Goal: Transaction & Acquisition: Purchase product/service

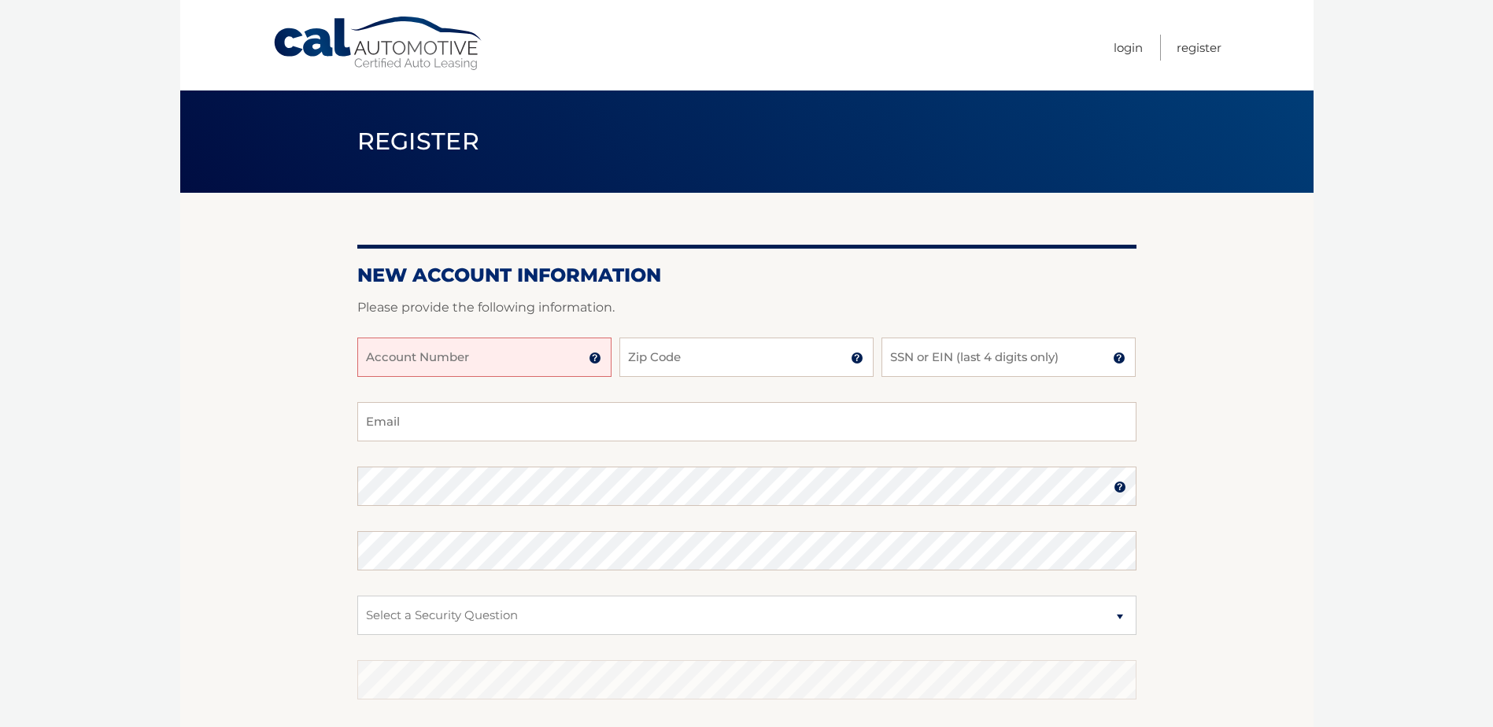
click at [519, 356] on input "Account Number" at bounding box center [484, 357] width 254 height 39
type input "44455959975"
drag, startPoint x: 674, startPoint y: 355, endPoint x: 666, endPoint y: 355, distance: 8.7
click at [674, 355] on input "Zip Code" at bounding box center [746, 357] width 254 height 39
type input "10509"
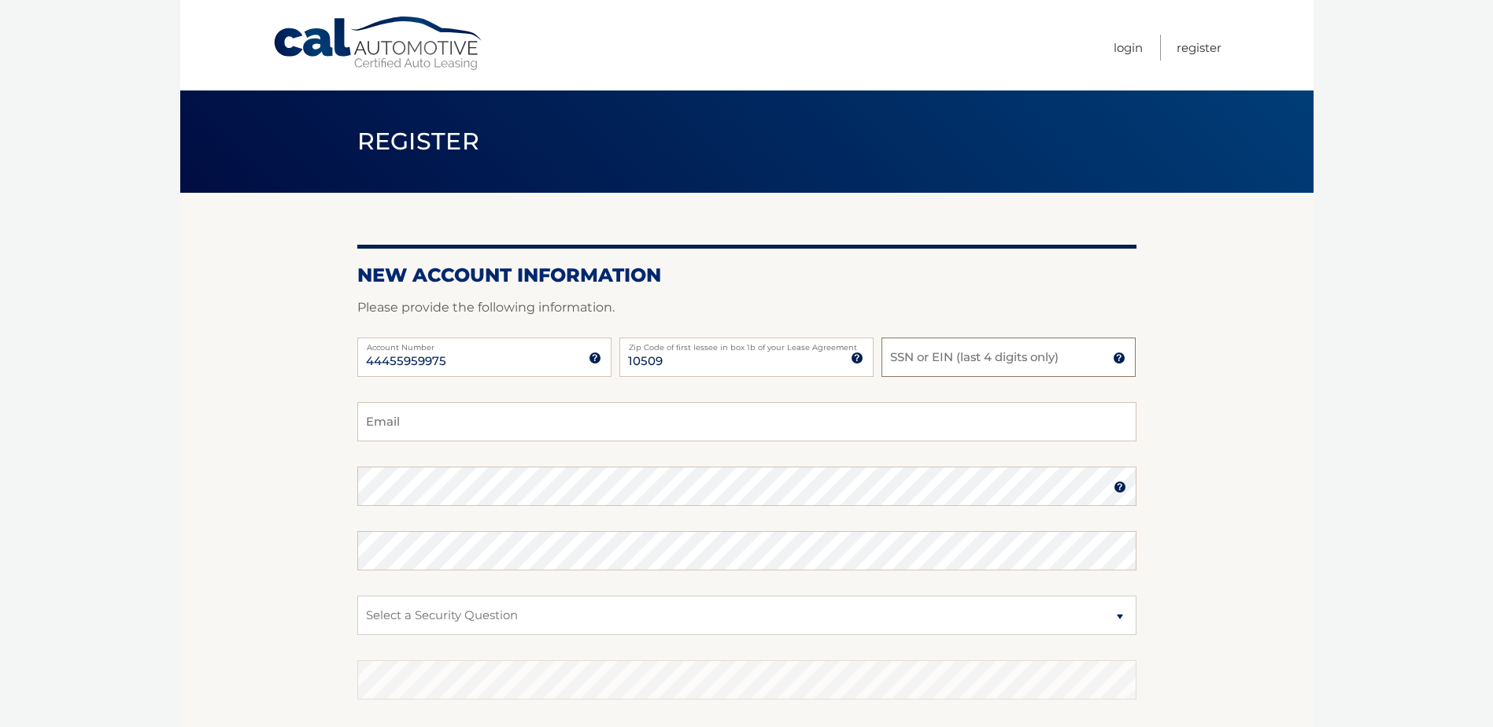
click at [925, 351] on input "SSN or EIN (last 4 digits only)" at bounding box center [1008, 357] width 254 height 39
type input "8184"
click at [514, 419] on input "Email" at bounding box center [746, 421] width 779 height 39
type input "pgkats5@gmail.com"
click at [1120, 493] on img at bounding box center [1119, 487] width 13 height 13
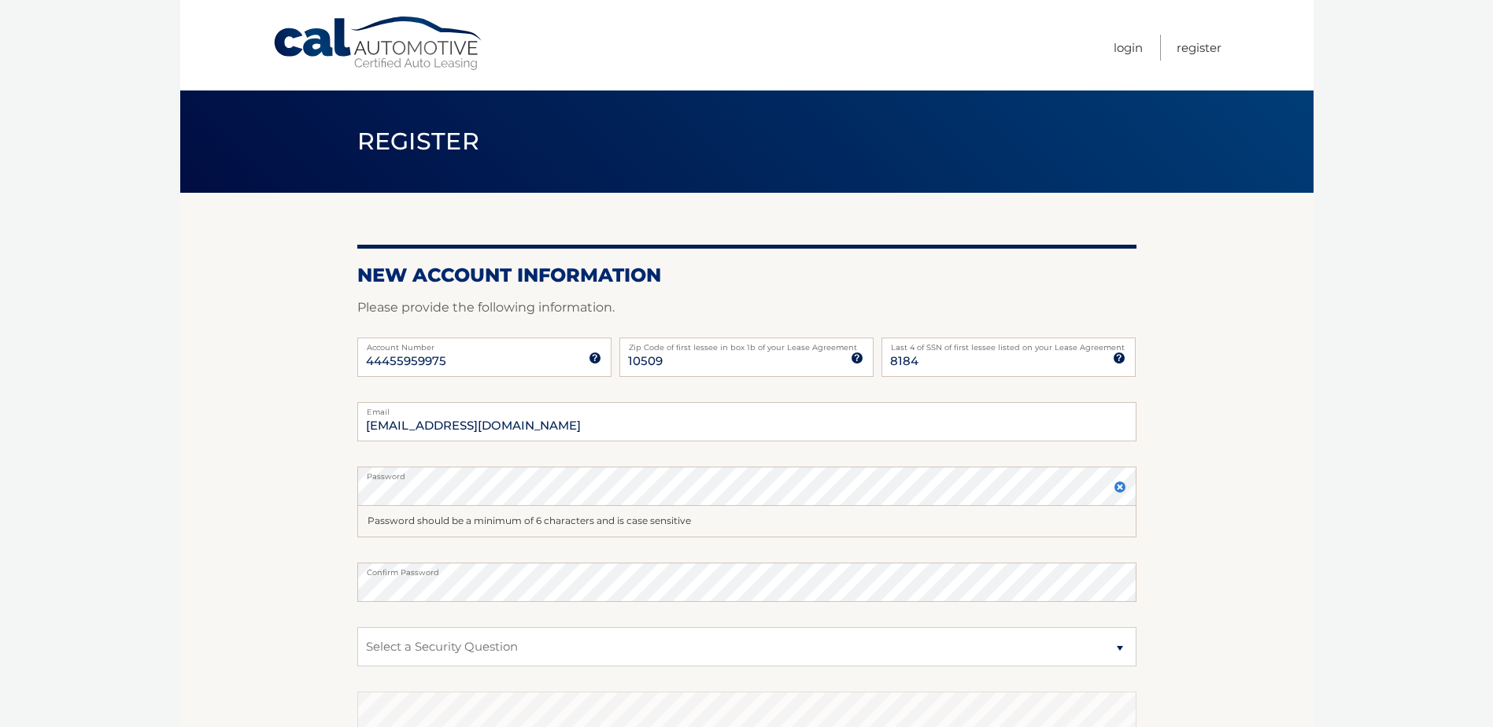
click at [1204, 497] on section "New Account Information Please provide the following information. 44455959975 A…" at bounding box center [746, 516] width 1133 height 646
click at [1120, 484] on img at bounding box center [1119, 487] width 13 height 13
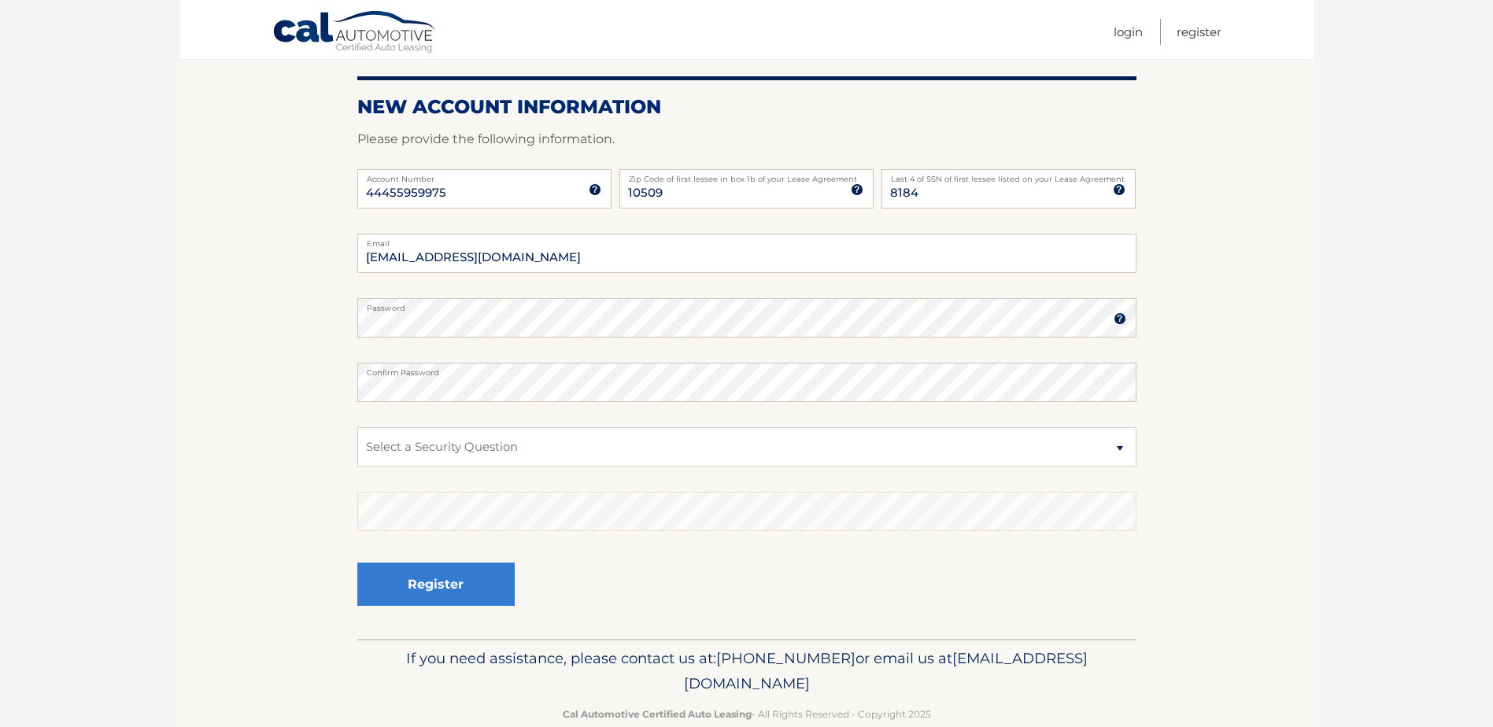
scroll to position [200, 0]
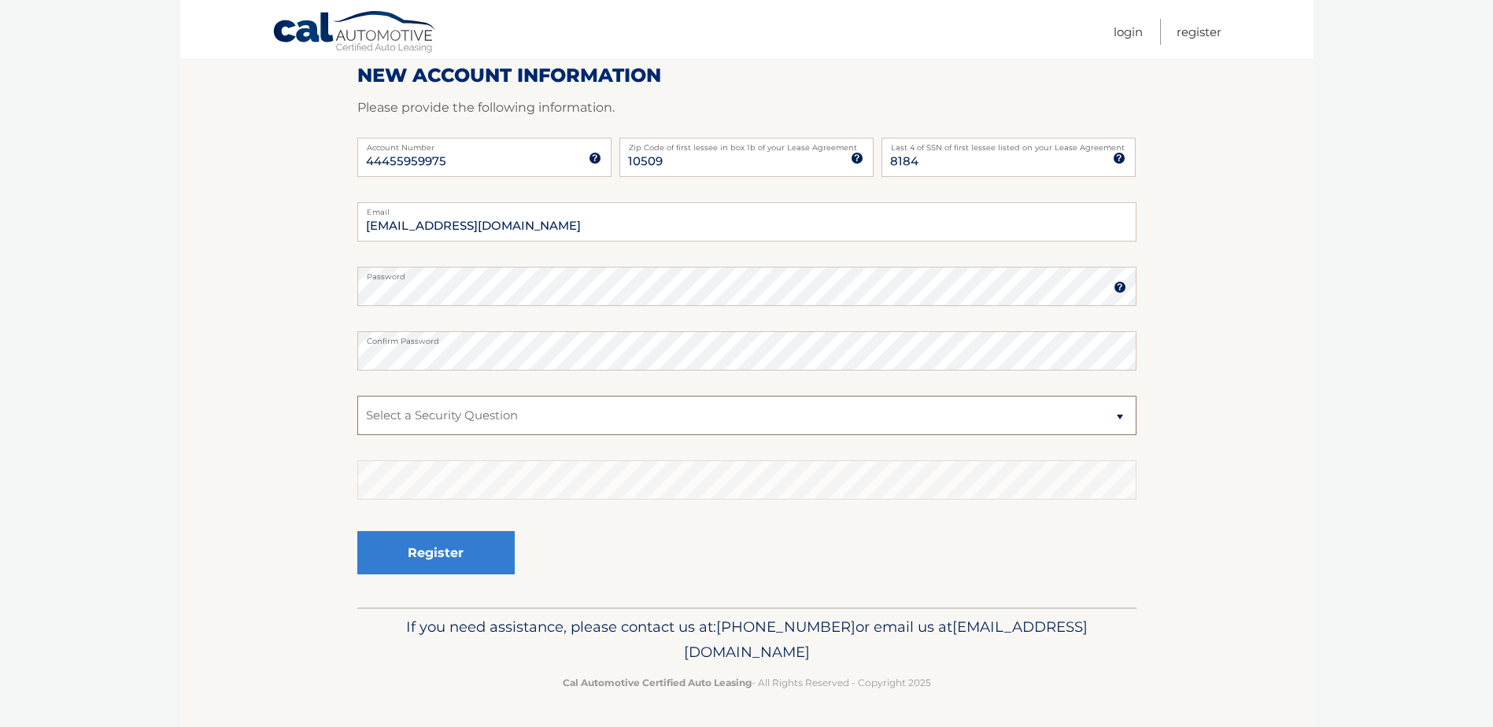
click at [441, 415] on select "Select a Security Question What was the name of your elementary school? What is…" at bounding box center [746, 415] width 779 height 39
select select "1"
click at [357, 396] on select "Select a Security Question What was the name of your elementary school? What is…" at bounding box center [746, 415] width 779 height 39
click at [437, 561] on button "Register" at bounding box center [435, 552] width 157 height 43
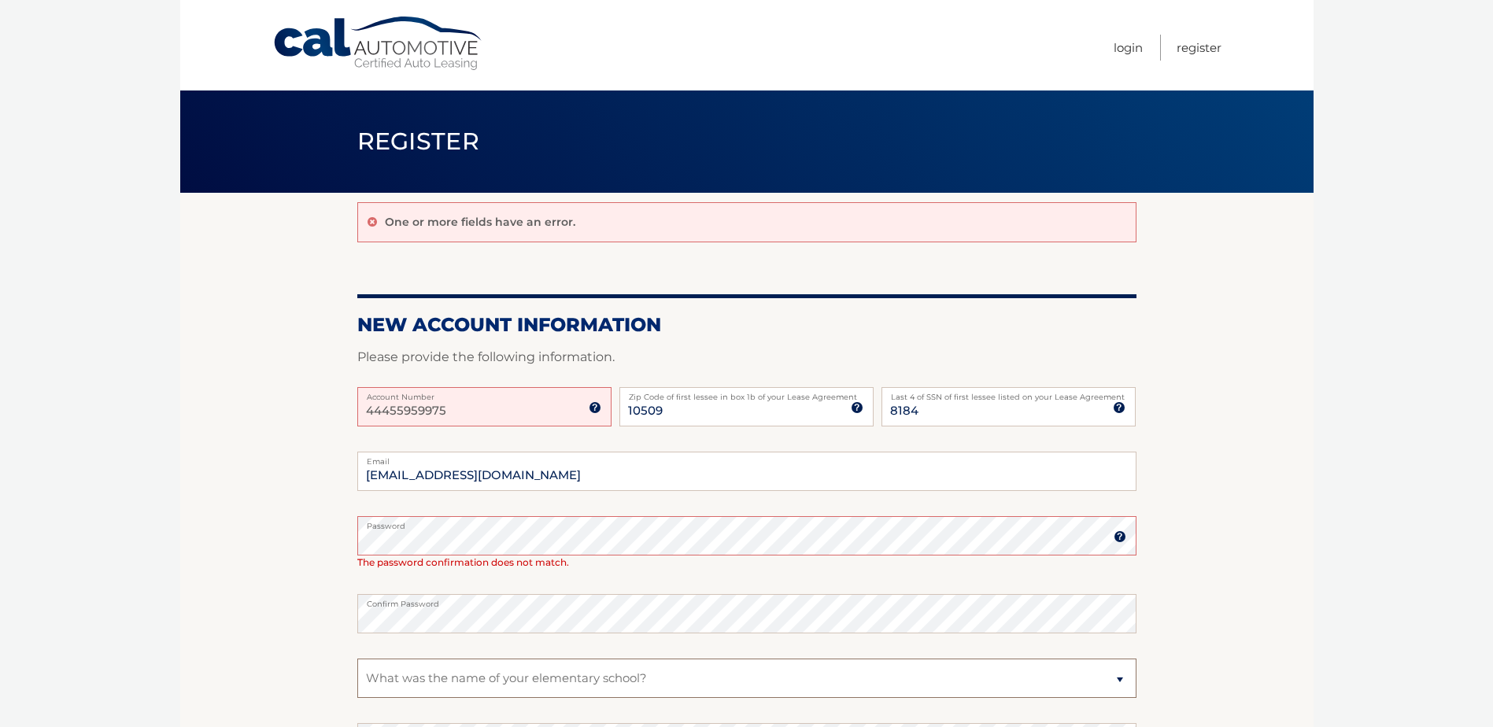
click at [765, 680] on select "Select a Security Question What was the name of your elementary school? What is…" at bounding box center [746, 678] width 779 height 39
click at [357, 659] on select "Select a Security Question What was the name of your elementary school? What is…" at bounding box center [746, 678] width 779 height 39
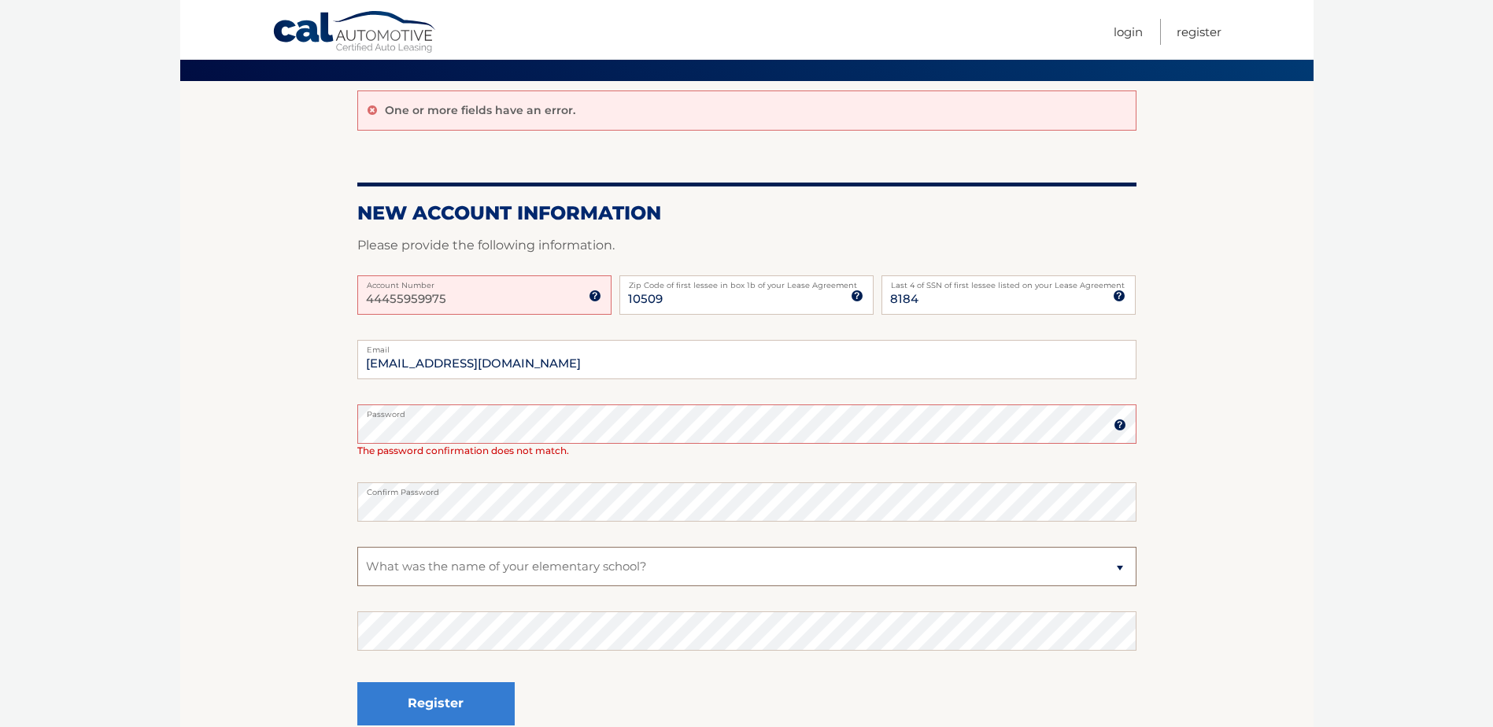
scroll to position [157, 0]
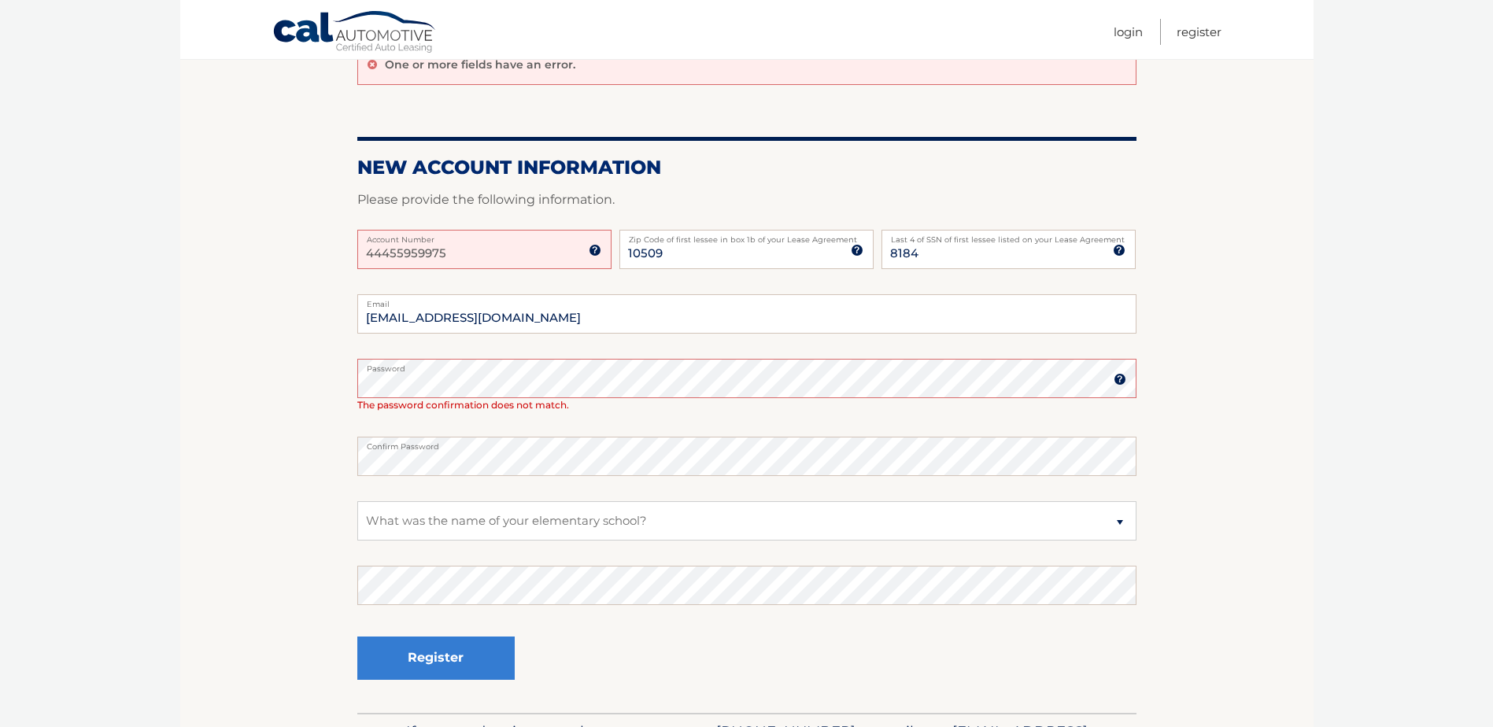
click at [260, 385] on section "One or more fields have an error. New Account Information Please provide the fo…" at bounding box center [746, 373] width 1133 height 677
click at [488, 367] on label "Password" at bounding box center [746, 365] width 779 height 13
click at [1124, 375] on img at bounding box center [1119, 379] width 13 height 13
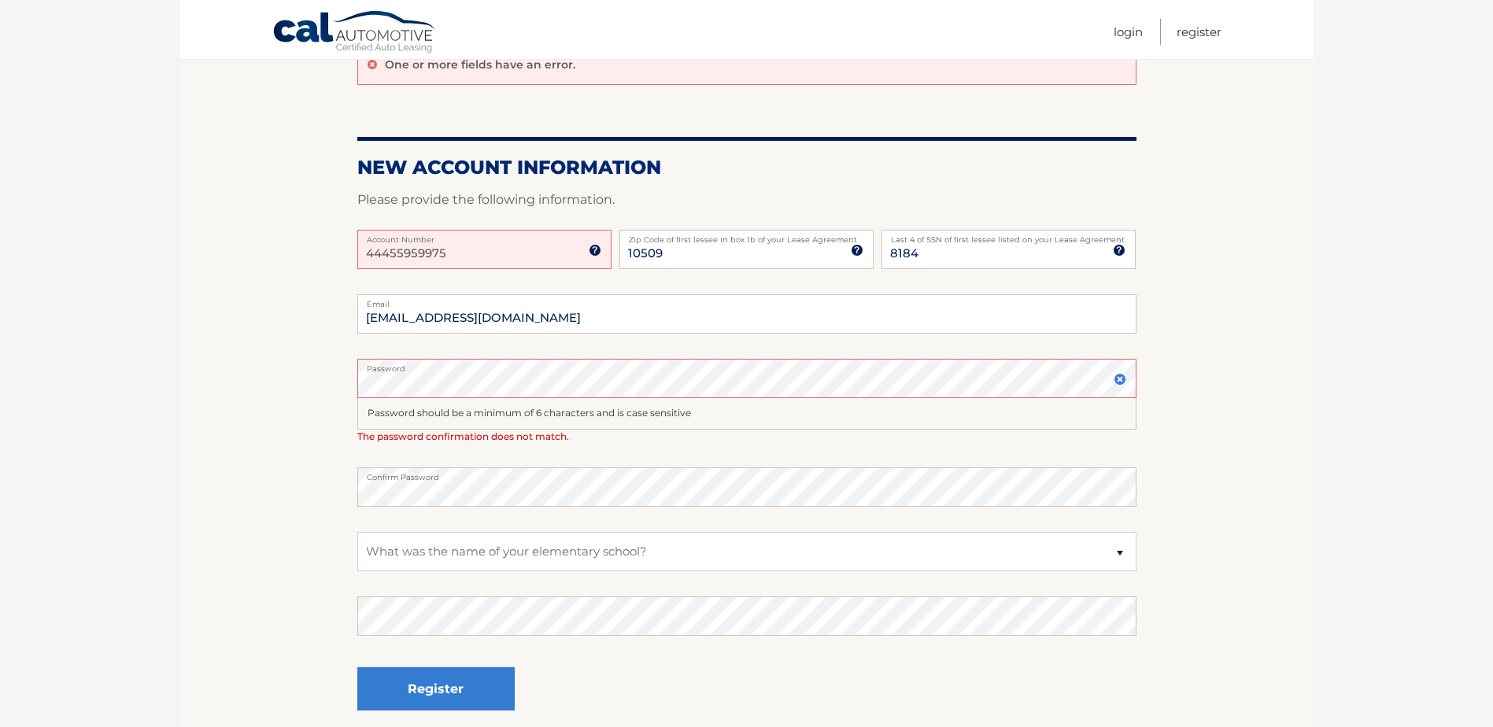
click at [238, 371] on section "One or more fields have an error. New Account Information Please provide the fo…" at bounding box center [746, 389] width 1133 height 708
click at [334, 474] on section "One or more fields have an error. New Account Information Please provide the fo…" at bounding box center [746, 389] width 1133 height 708
click at [472, 563] on select "Select a Security Question What was the name of your elementary school? What is…" at bounding box center [746, 551] width 779 height 39
click at [357, 532] on select "Select a Security Question What was the name of your elementary school? What is…" at bounding box center [746, 551] width 779 height 39
click at [415, 692] on button "Register" at bounding box center [435, 688] width 157 height 43
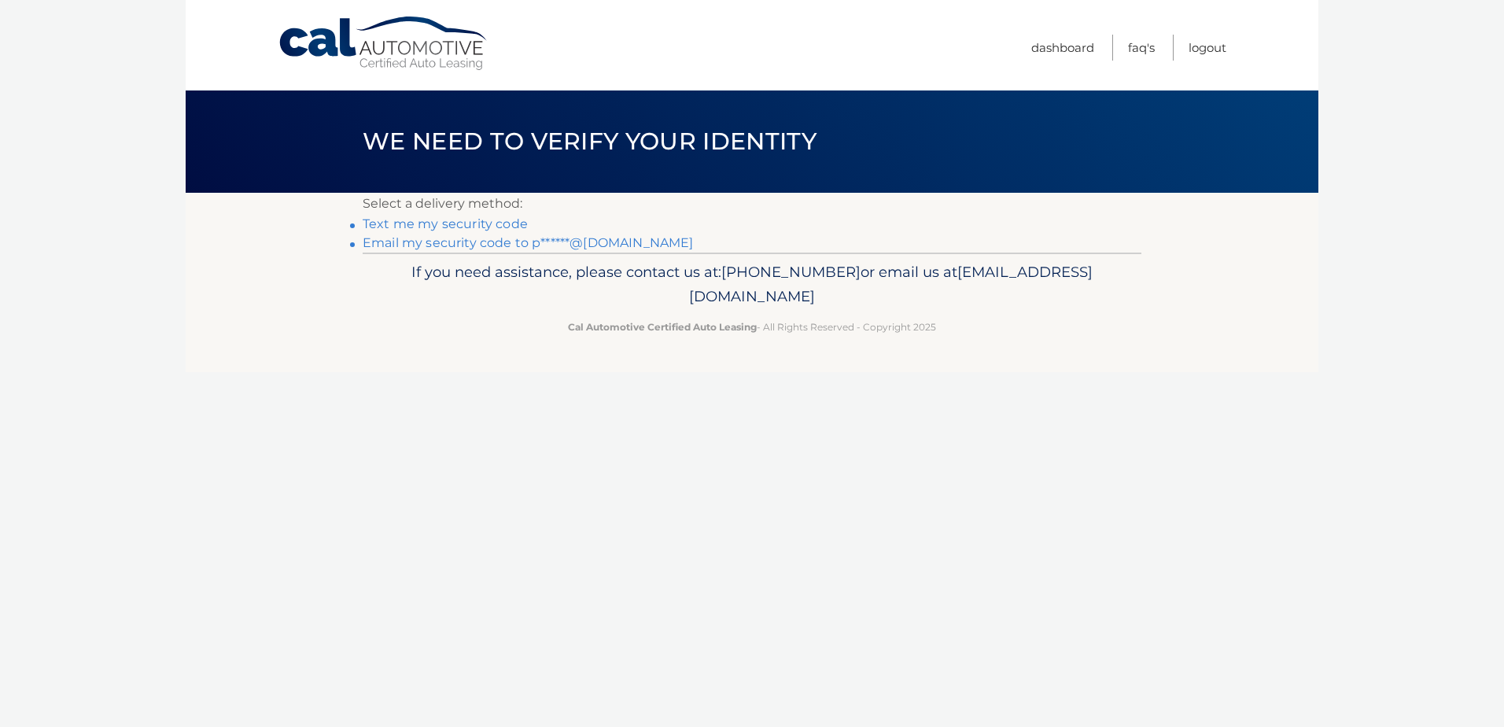
click at [474, 222] on link "Text me my security code" at bounding box center [445, 223] width 165 height 15
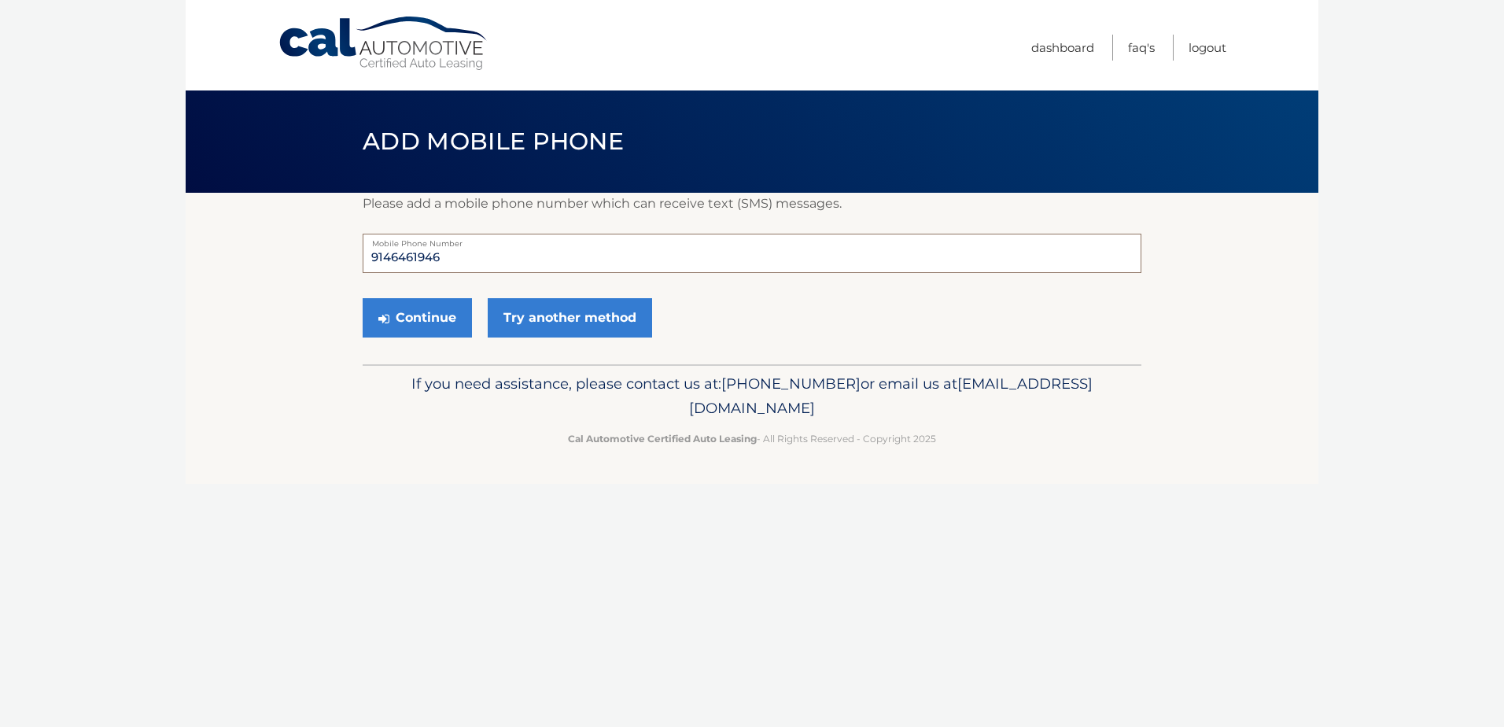
drag, startPoint x: 458, startPoint y: 257, endPoint x: 390, endPoint y: 257, distance: 67.7
click at [390, 257] on input "9146461946" at bounding box center [752, 253] width 779 height 39
type input "9145843664"
click at [428, 317] on button "Continue" at bounding box center [417, 317] width 109 height 39
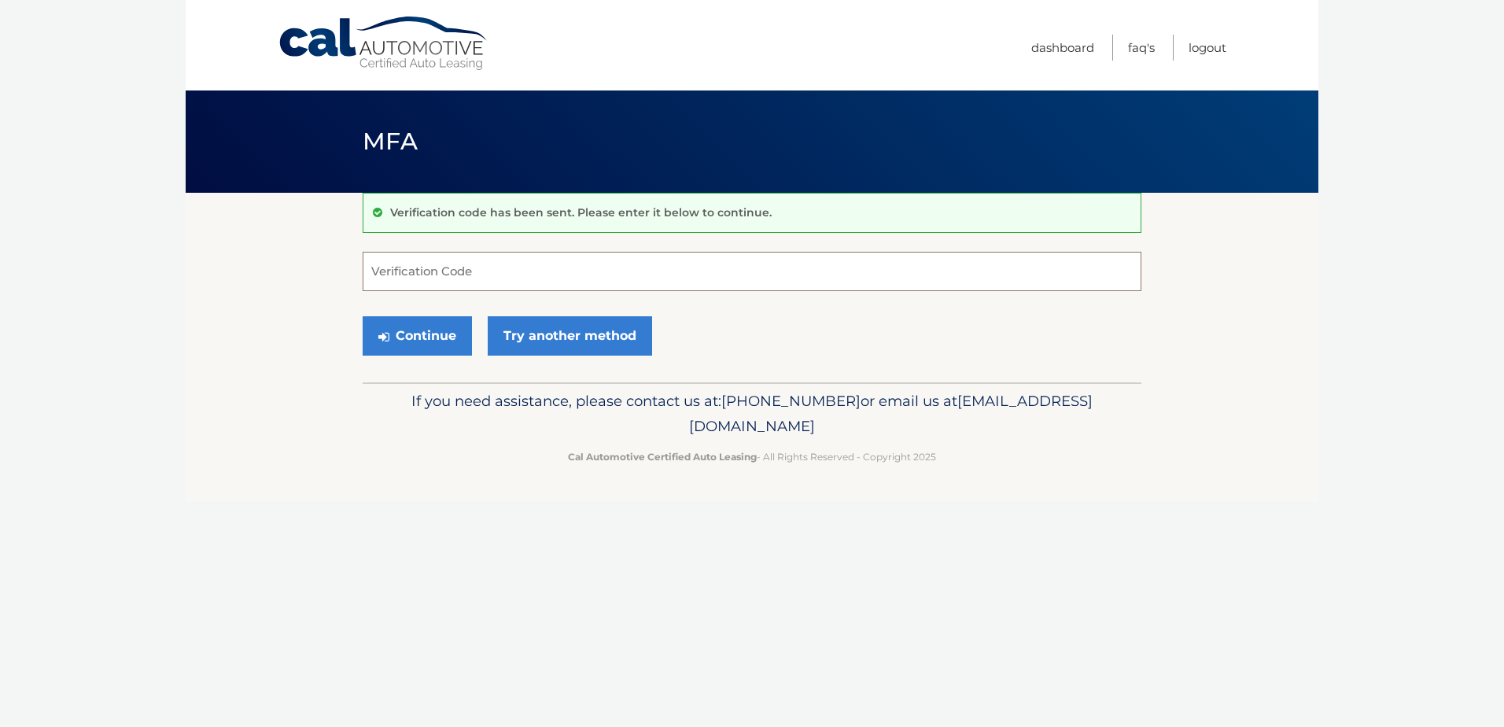
click at [458, 271] on input "Verification Code" at bounding box center [752, 271] width 779 height 39
type input "324034"
click at [418, 335] on button "Continue" at bounding box center [417, 335] width 109 height 39
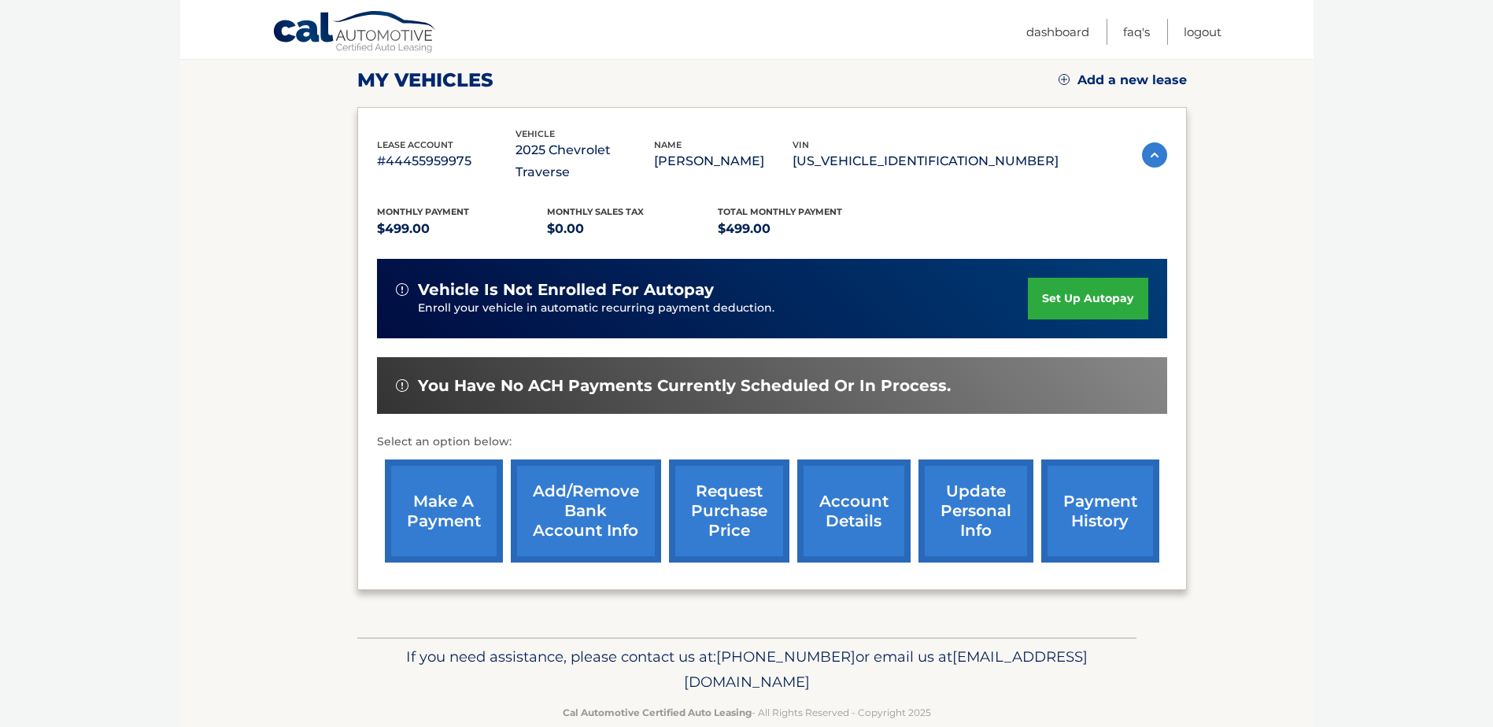
scroll to position [227, 0]
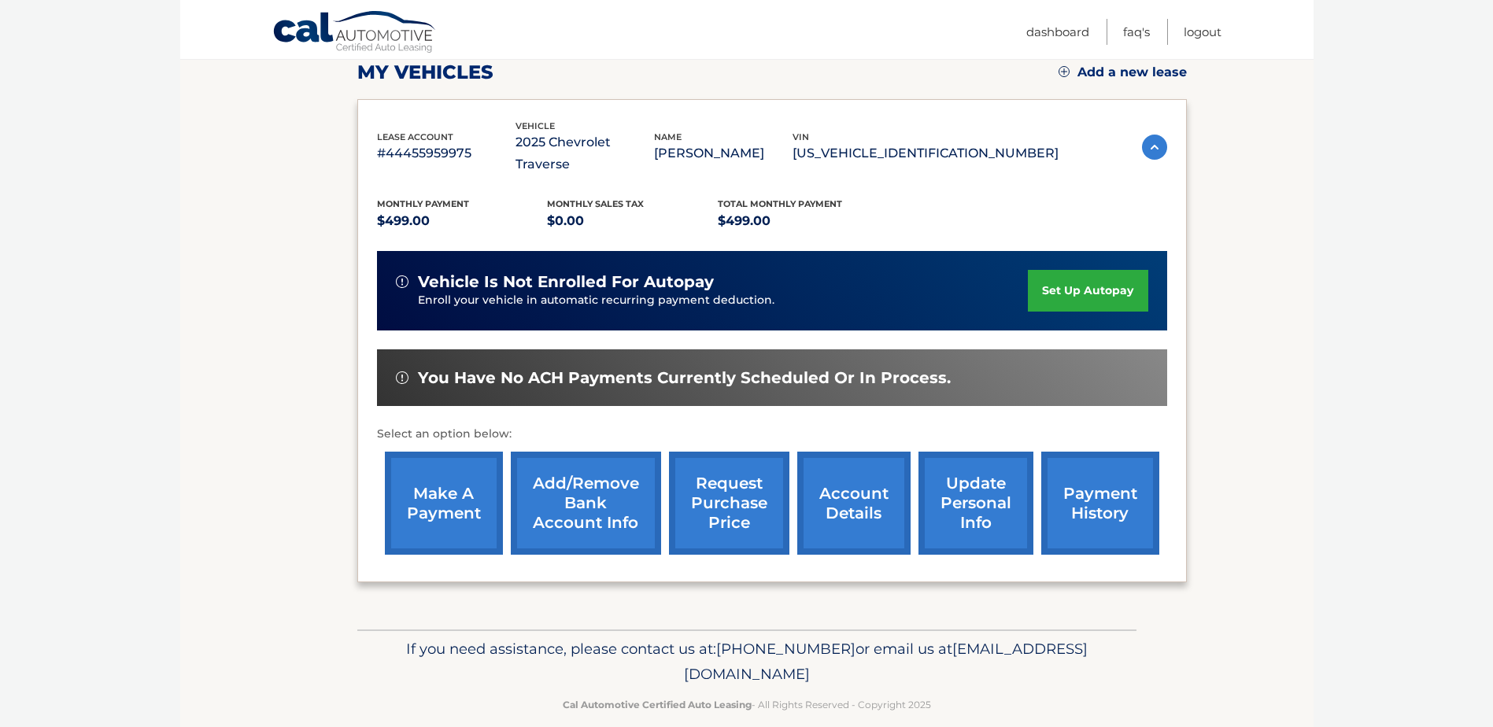
click at [454, 490] on link "make a payment" at bounding box center [444, 503] width 118 height 103
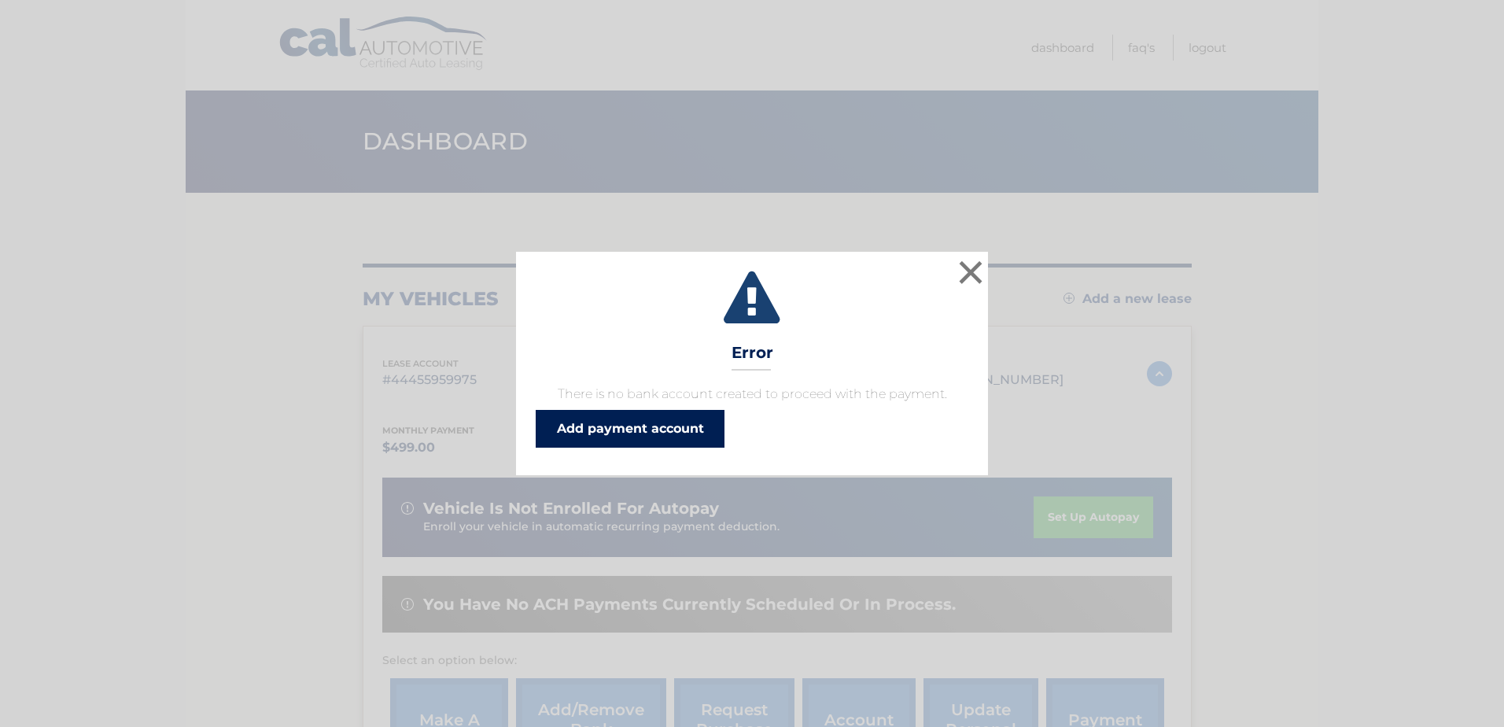
click at [616, 426] on link "Add payment account" at bounding box center [630, 429] width 189 height 38
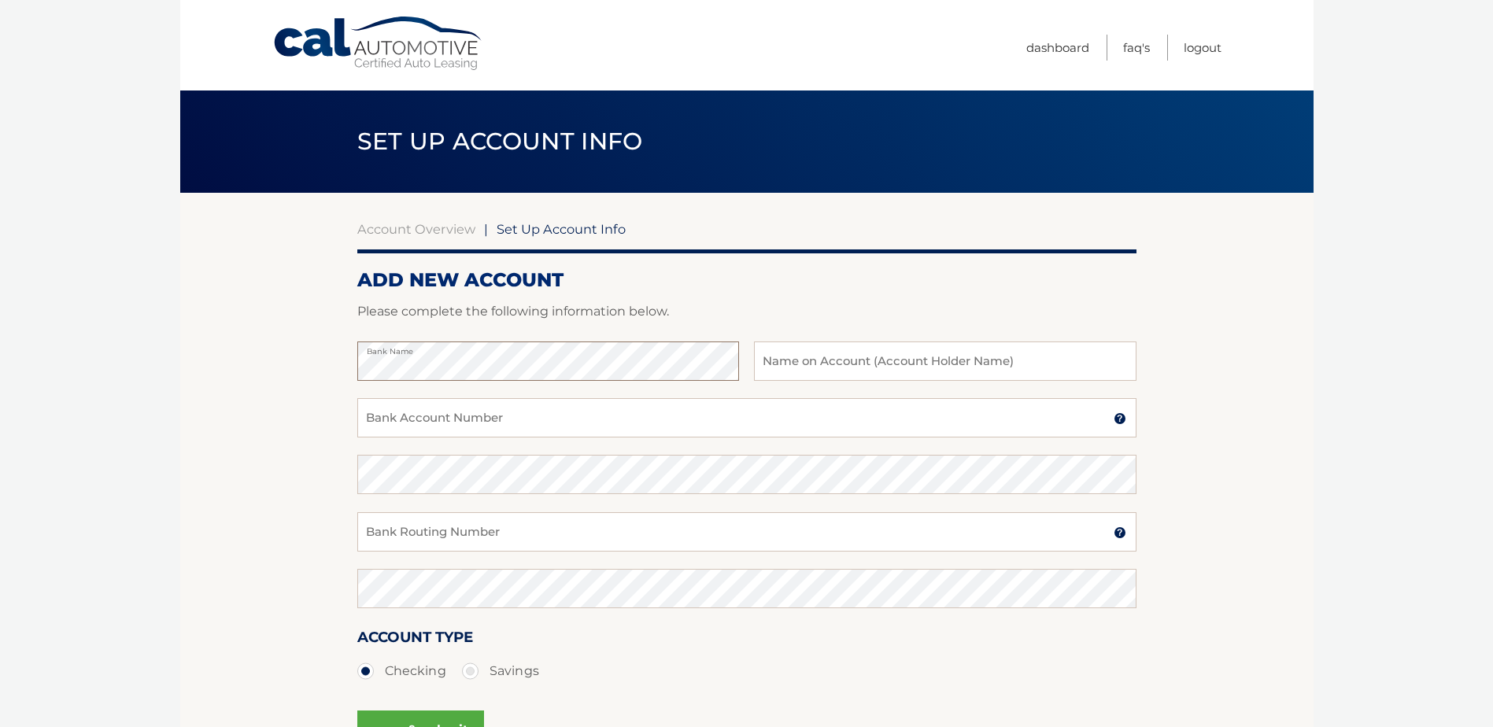
click at [306, 356] on section "Account Overview | Set Up Account Info ADD NEW ACCOUNT Please complete the foll…" at bounding box center [746, 493] width 1133 height 600
type input "F"
type input "D"
type input "Davia Katsetos"
click at [513, 426] on input "Bank Account Number" at bounding box center [746, 417] width 779 height 39
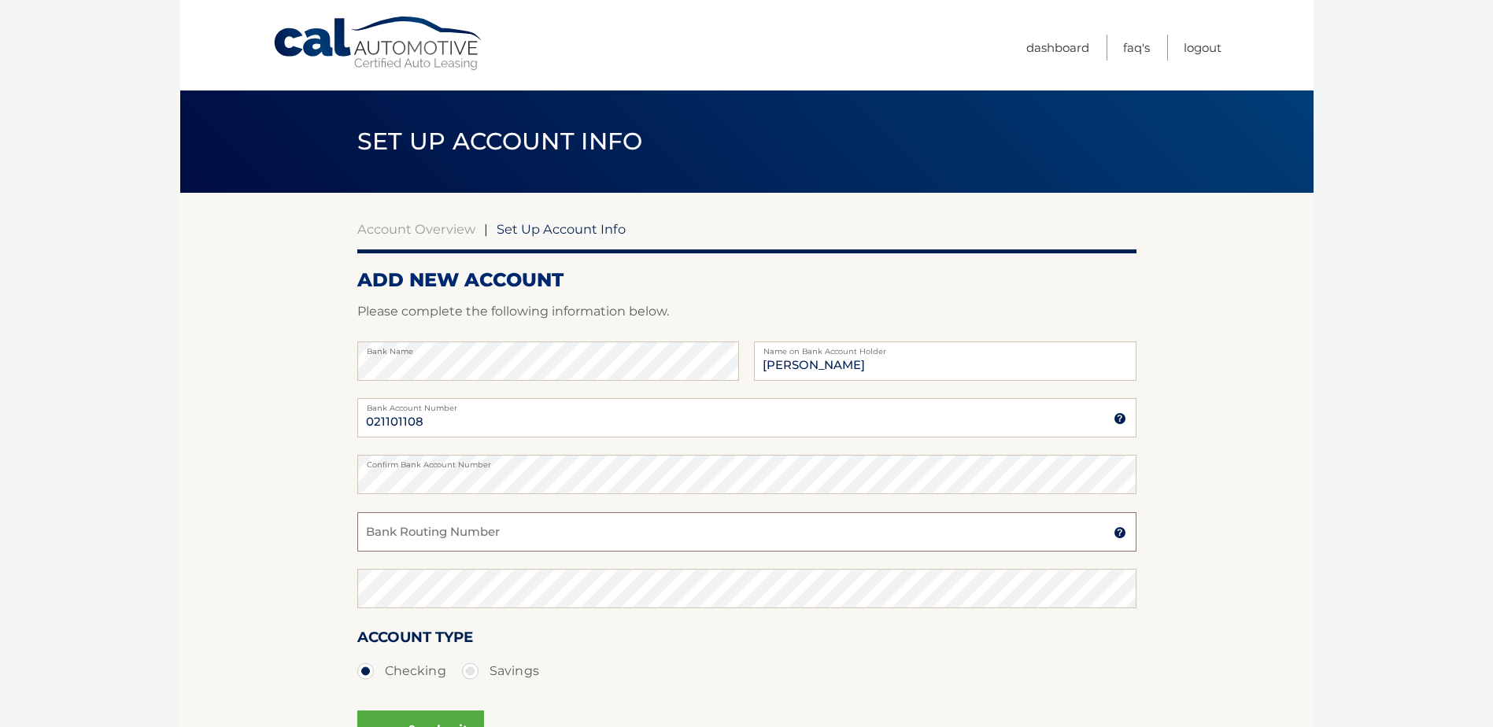
click at [482, 529] on input "Bank Routing Number" at bounding box center [746, 531] width 779 height 39
drag, startPoint x: 429, startPoint y: 421, endPoint x: 253, endPoint y: 409, distance: 176.7
click at [253, 409] on section "Account Overview | Set Up Account Info ADD NEW ACCOUNT Please complete the foll…" at bounding box center [746, 493] width 1133 height 600
type input "1010079875734"
click at [456, 541] on input "Bank Routing Number" at bounding box center [746, 531] width 779 height 39
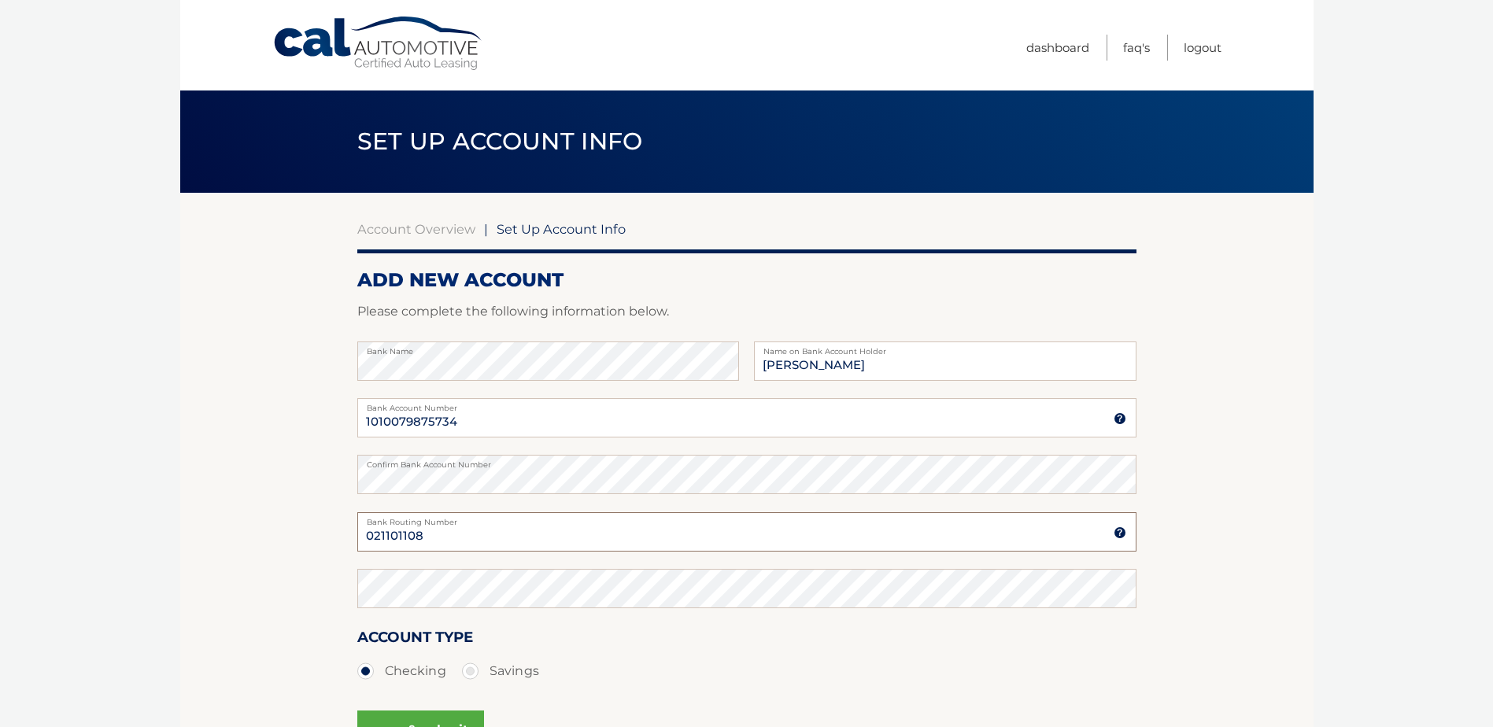
type input "021101108"
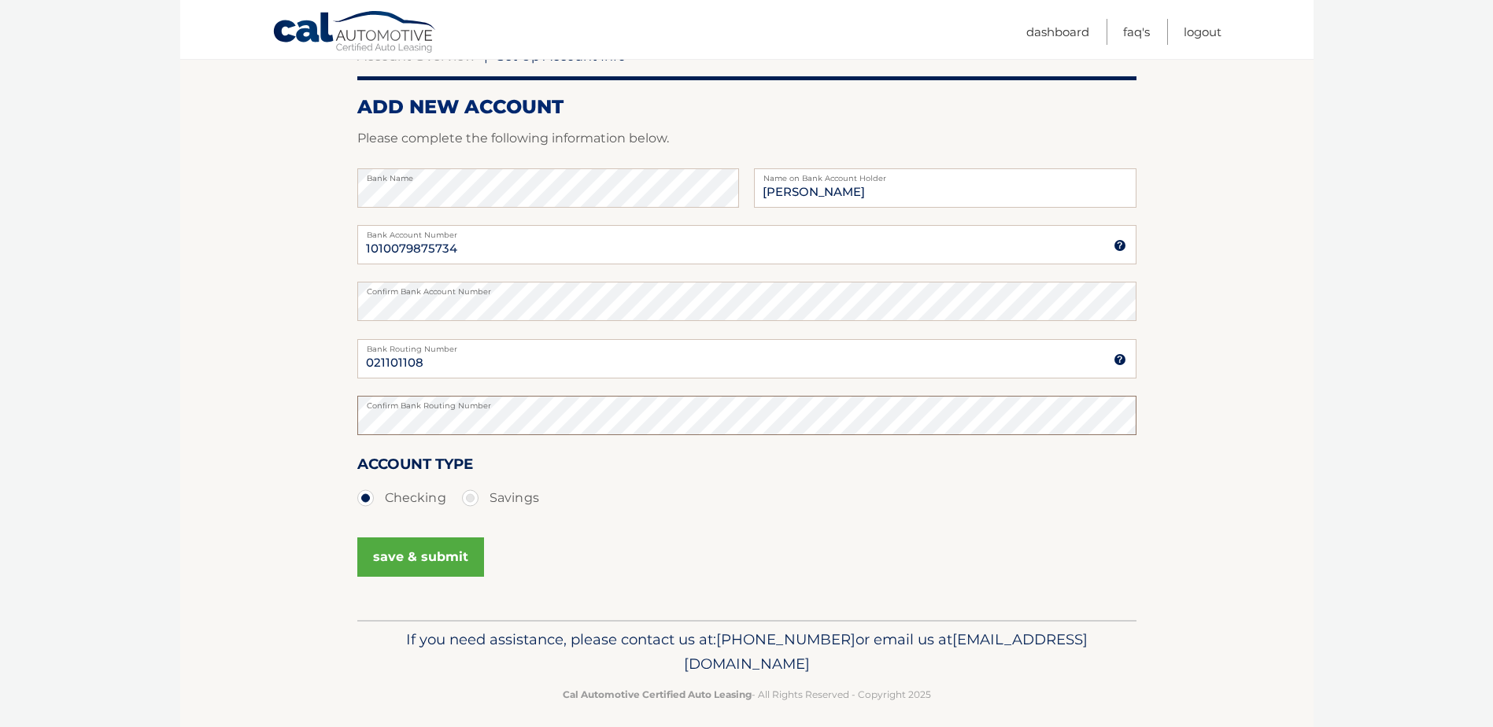
scroll to position [186, 0]
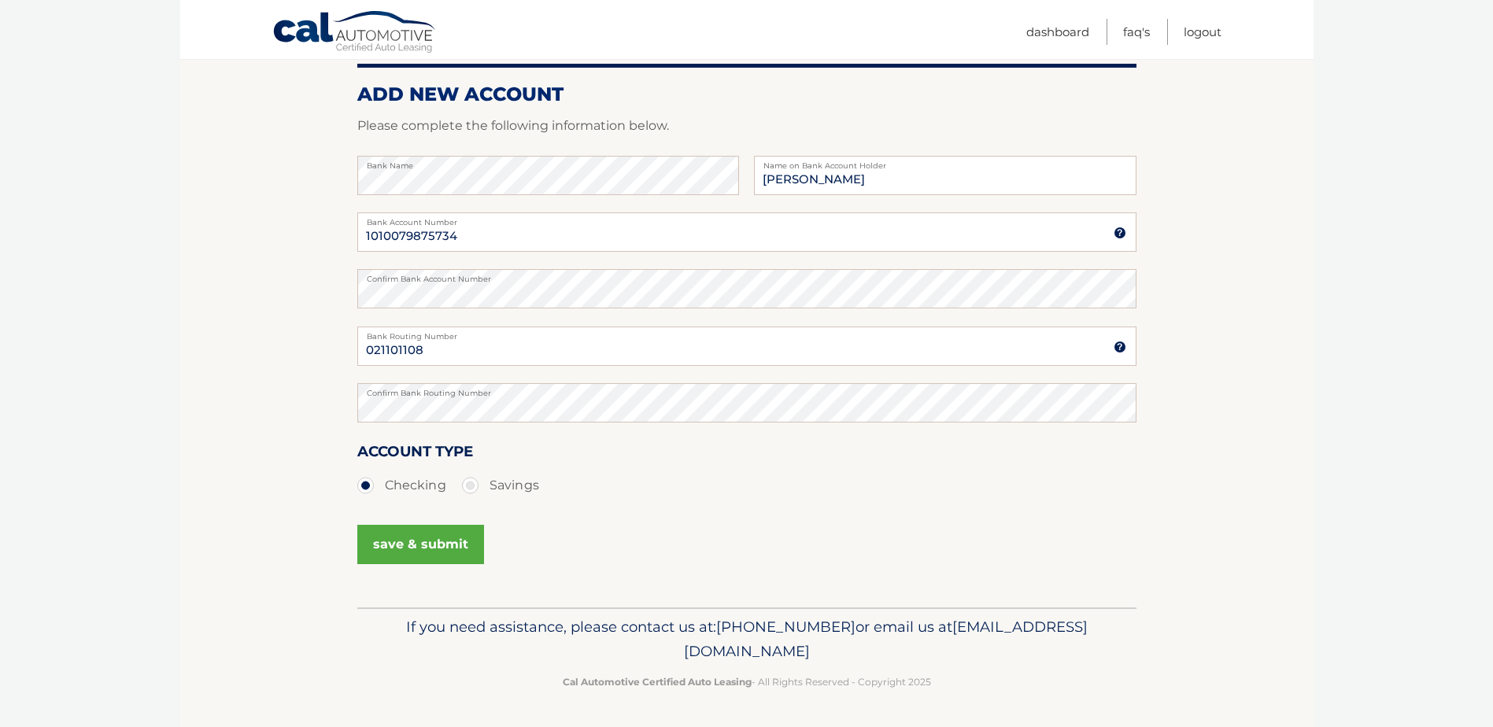
click at [446, 557] on button "save & submit" at bounding box center [420, 544] width 127 height 39
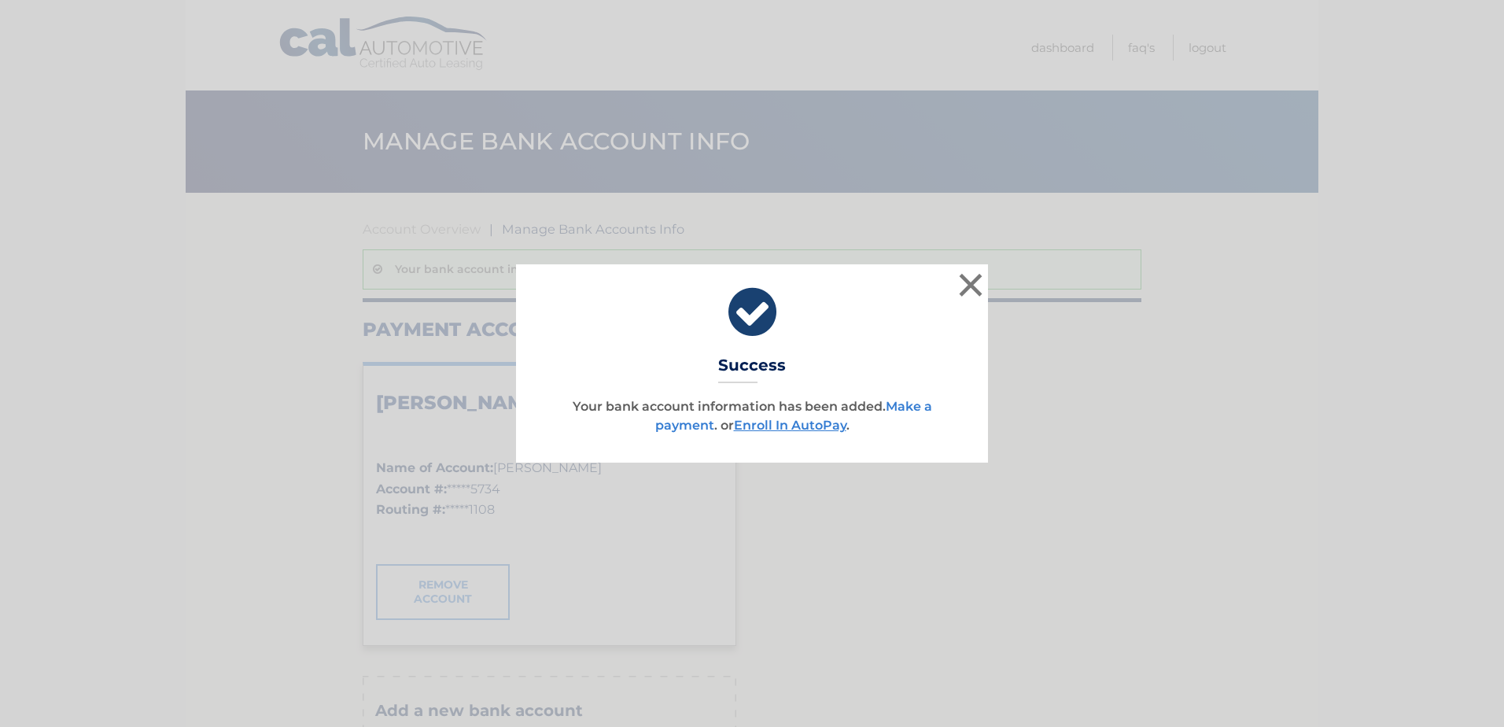
click at [675, 428] on link "Make a payment" at bounding box center [793, 416] width 277 height 34
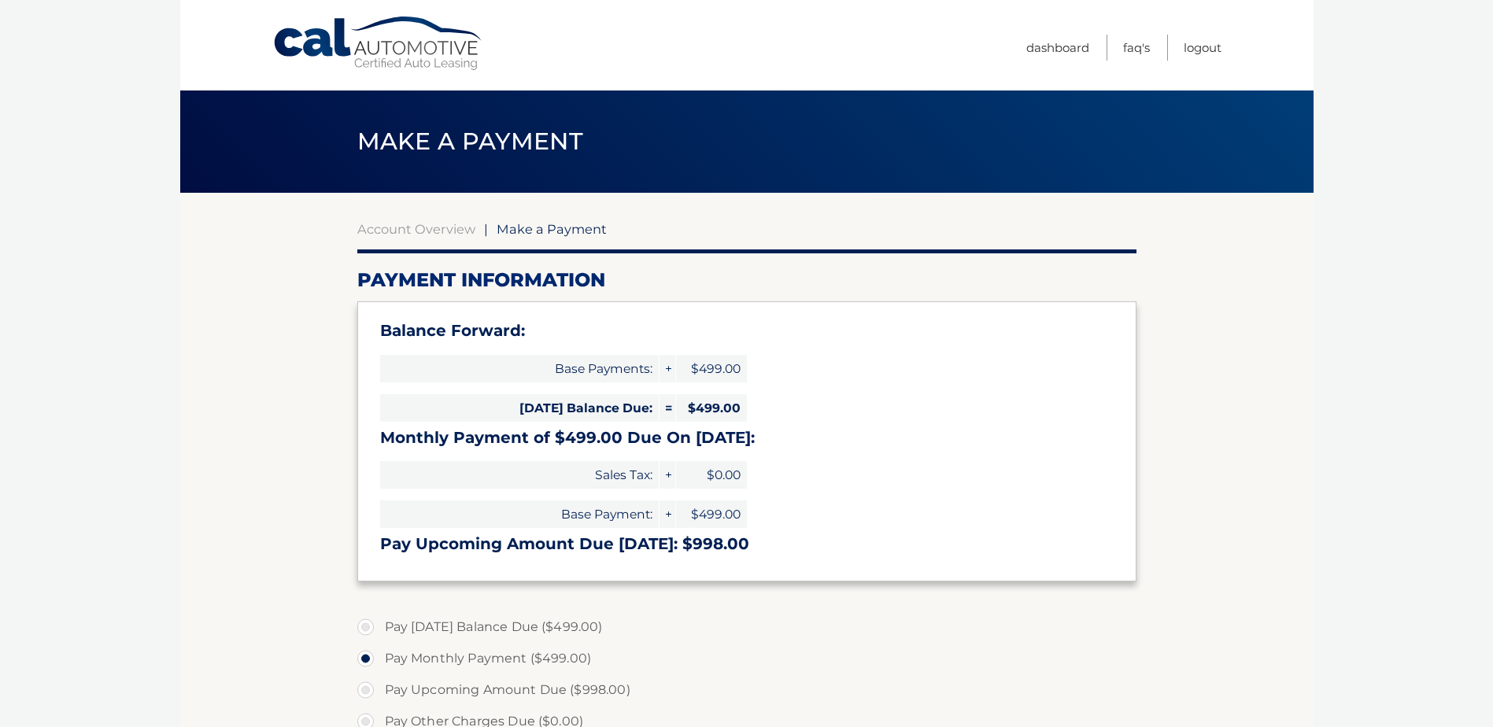
select select "OGY2YjMwYjctMjQ0OC00Y2UwLWFjOGQtOWNhNDcxNDU0ZDk4"
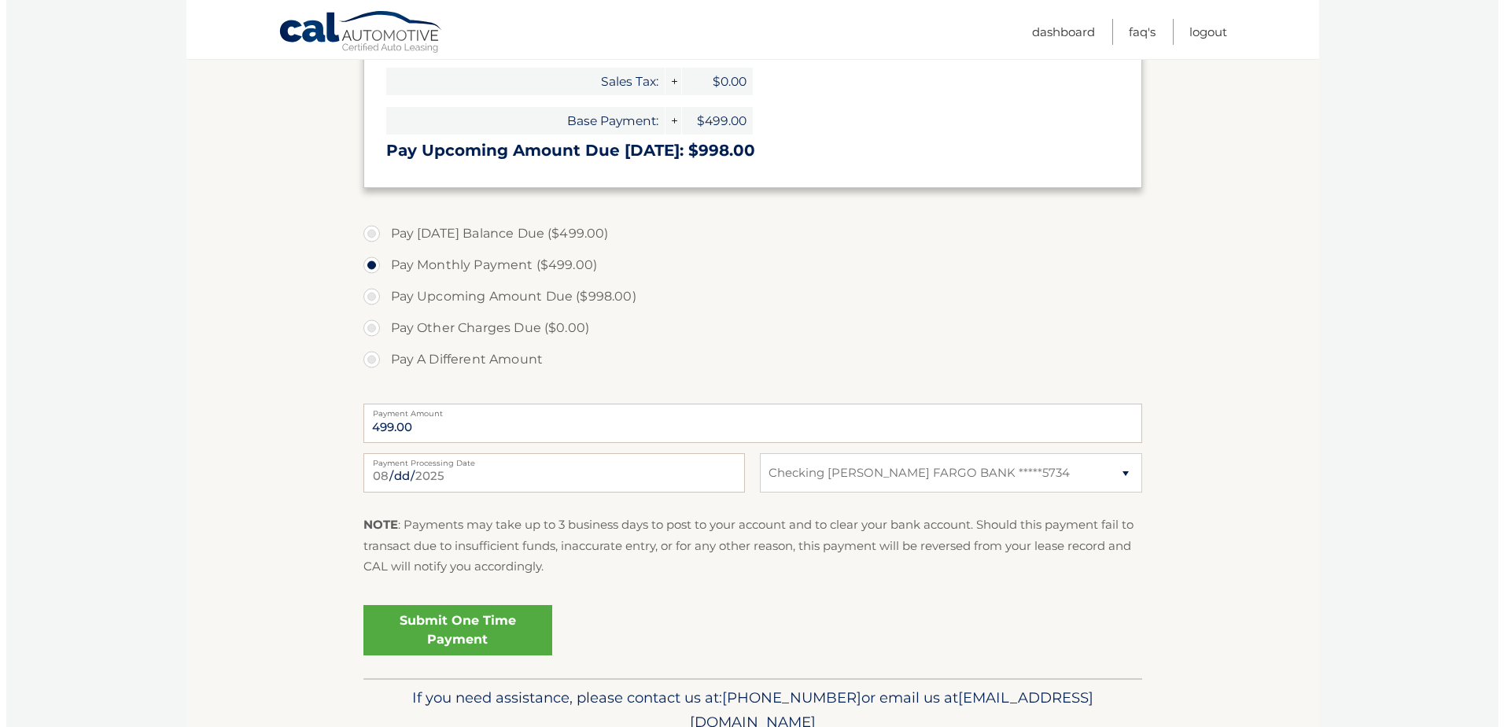
scroll to position [464, 0]
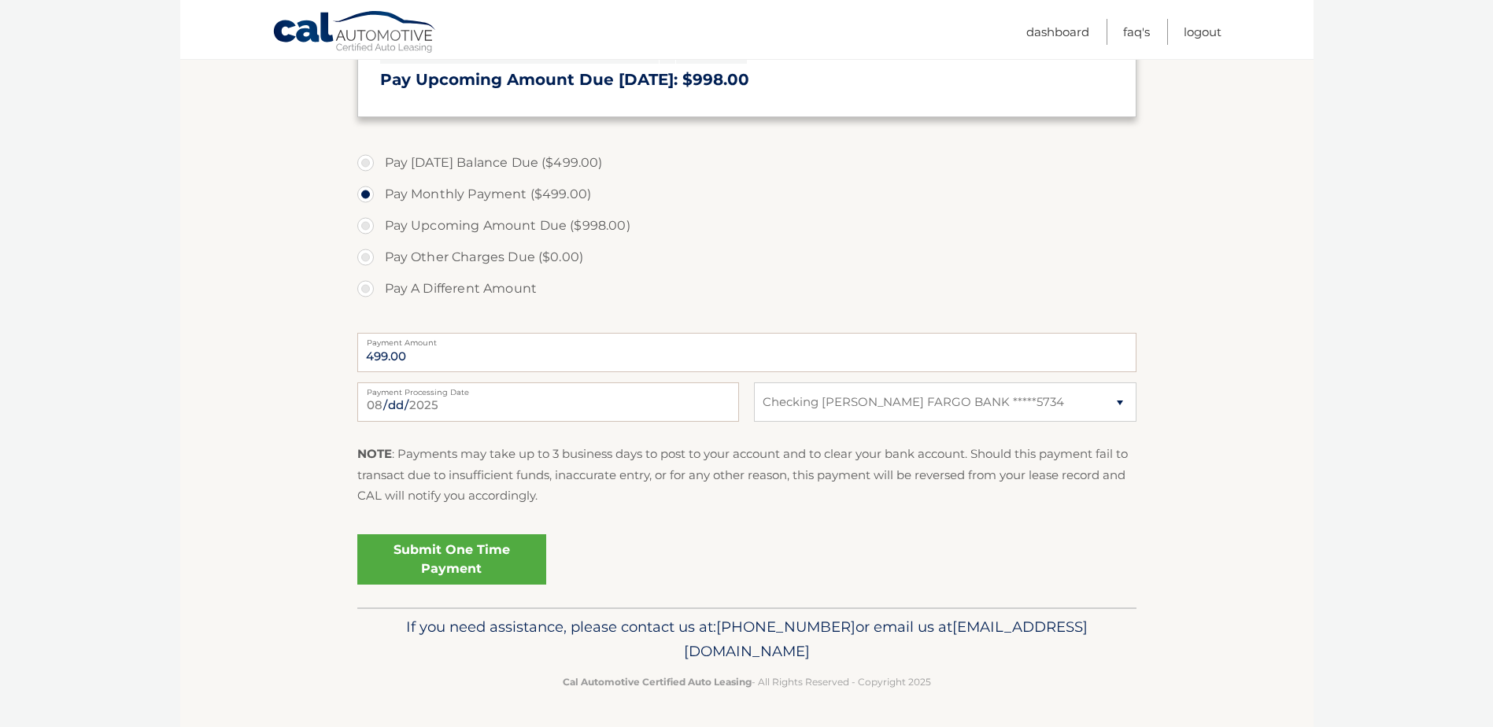
click at [454, 556] on link "Submit One Time Payment" at bounding box center [451, 559] width 189 height 50
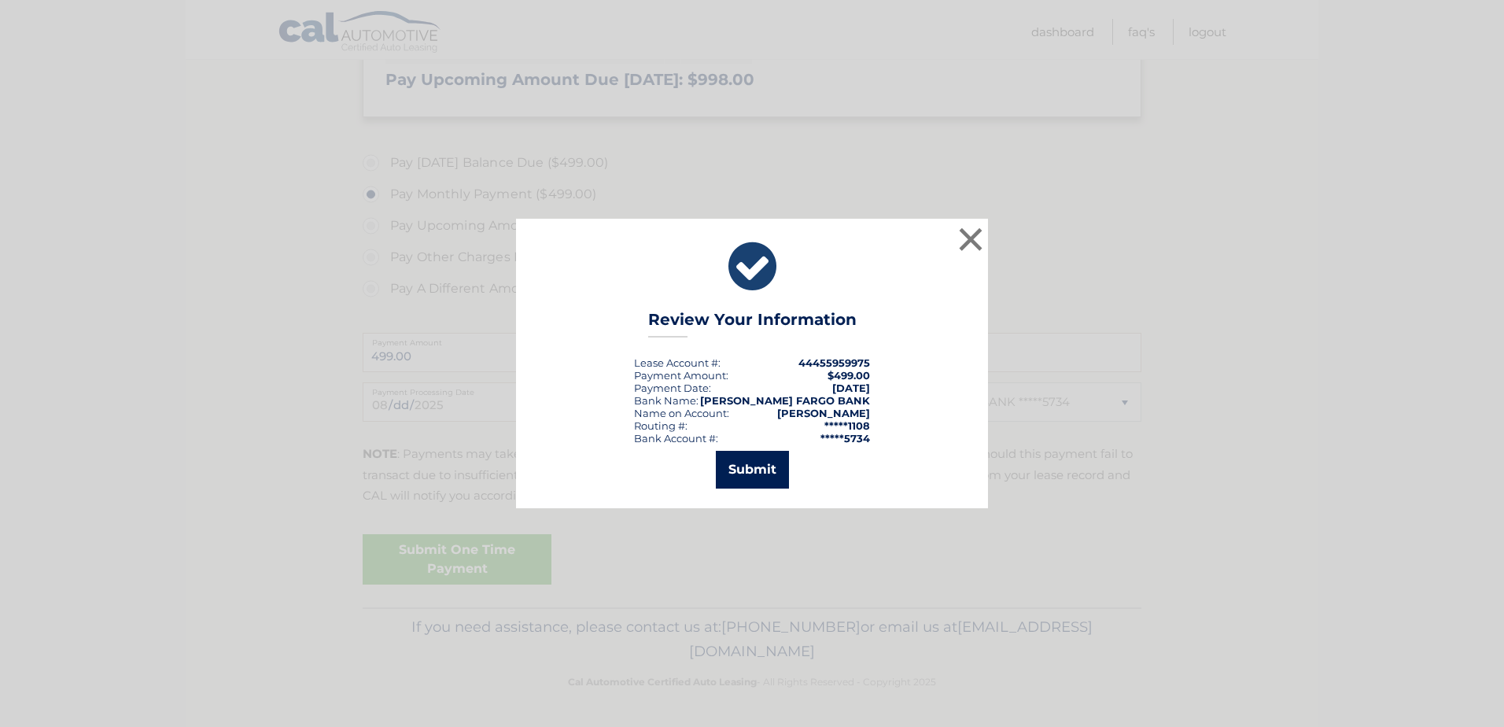
click at [748, 471] on button "Submit" at bounding box center [752, 470] width 73 height 38
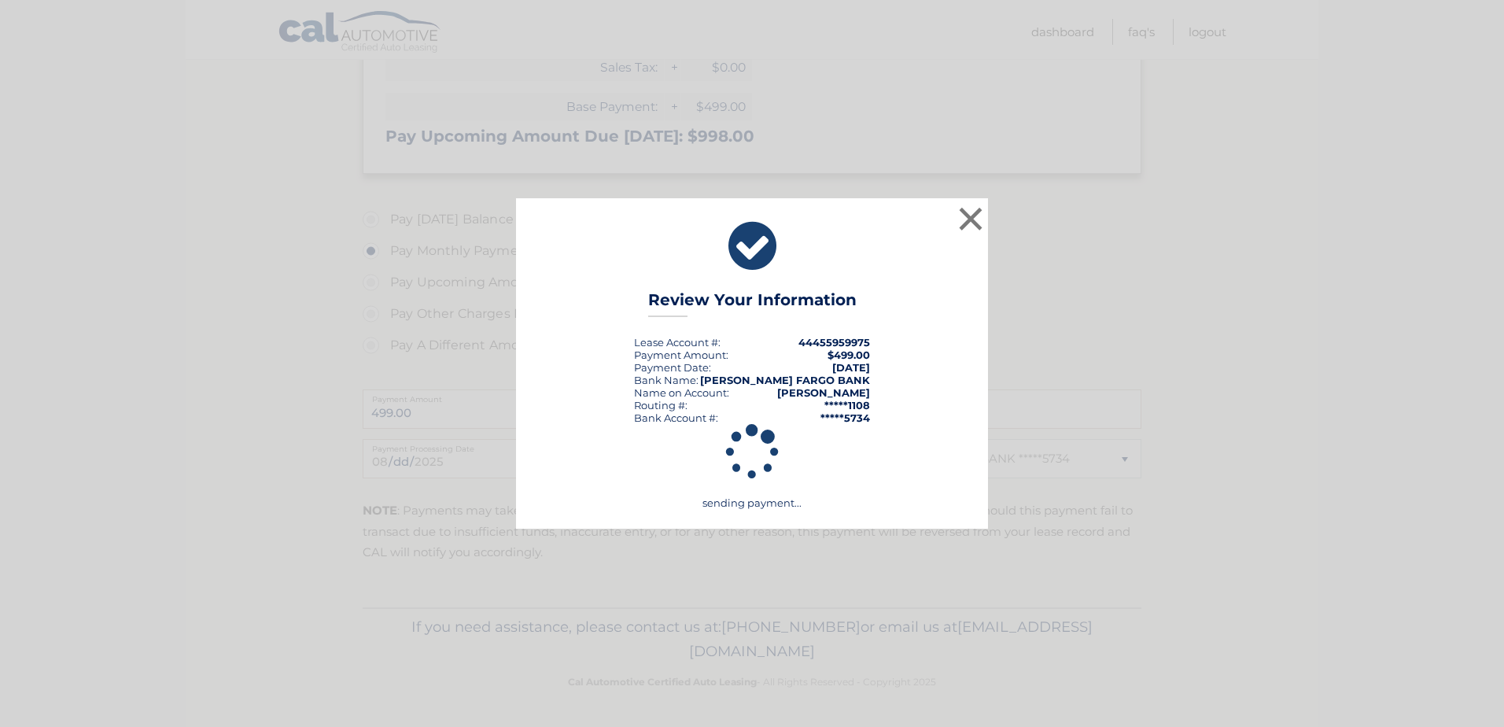
scroll to position [408, 0]
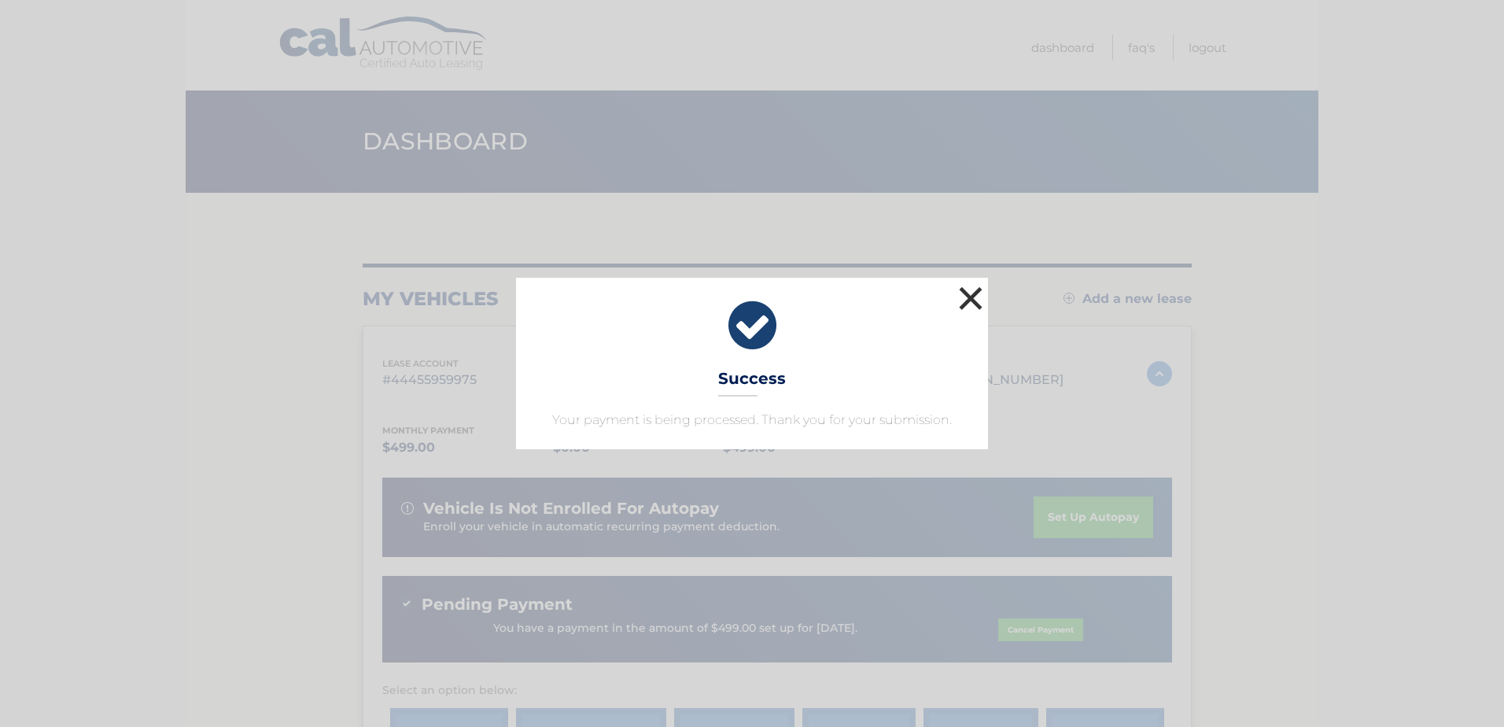
click at [972, 298] on button "×" at bounding box center [970, 297] width 31 height 31
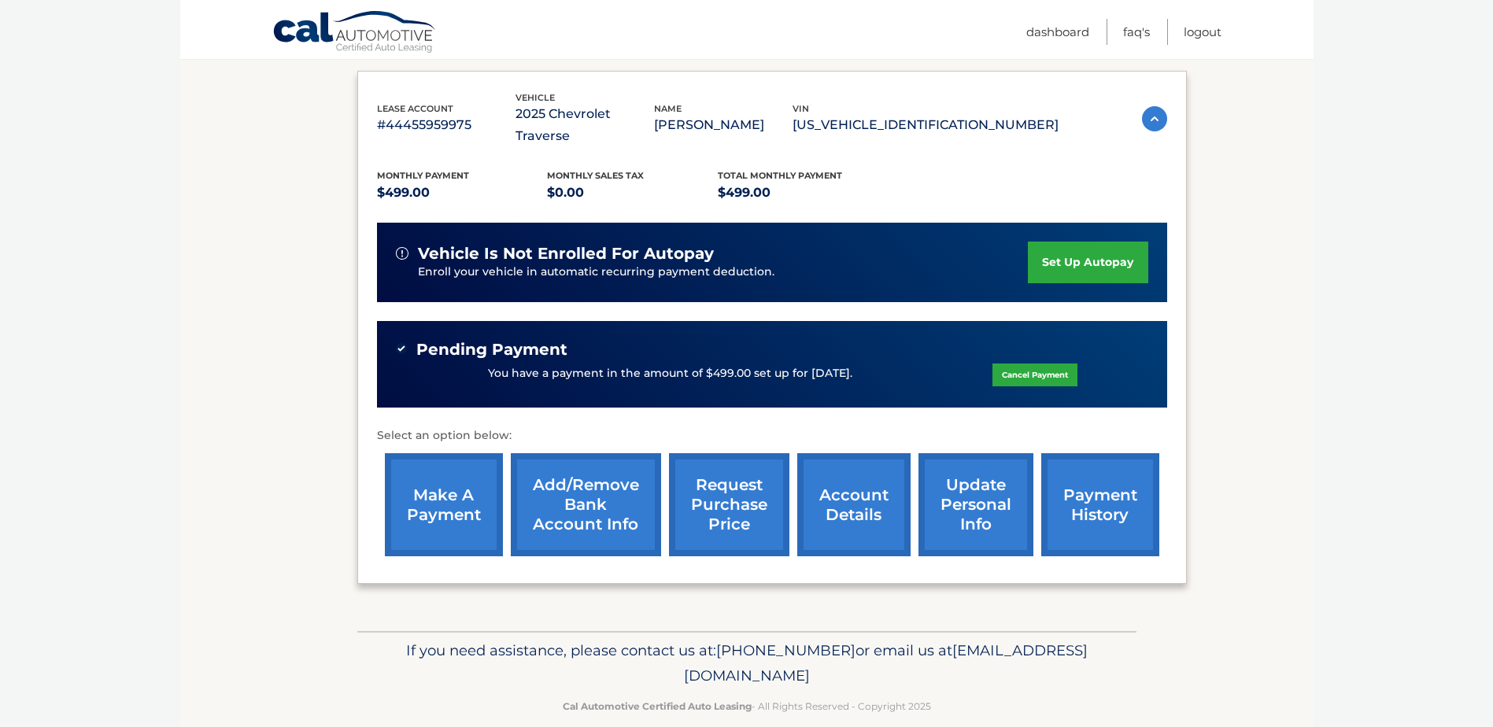
scroll to position [257, 0]
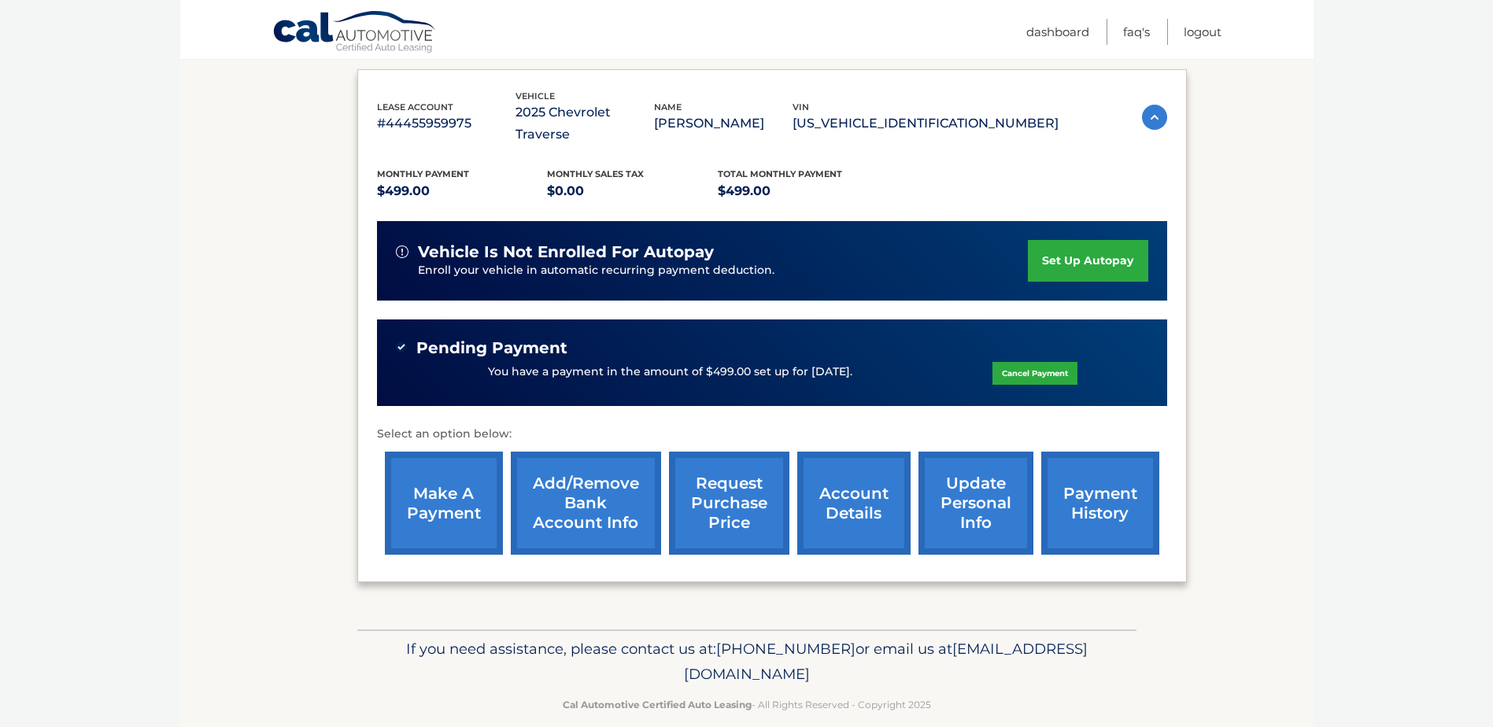
click at [869, 474] on link "account details" at bounding box center [853, 503] width 113 height 103
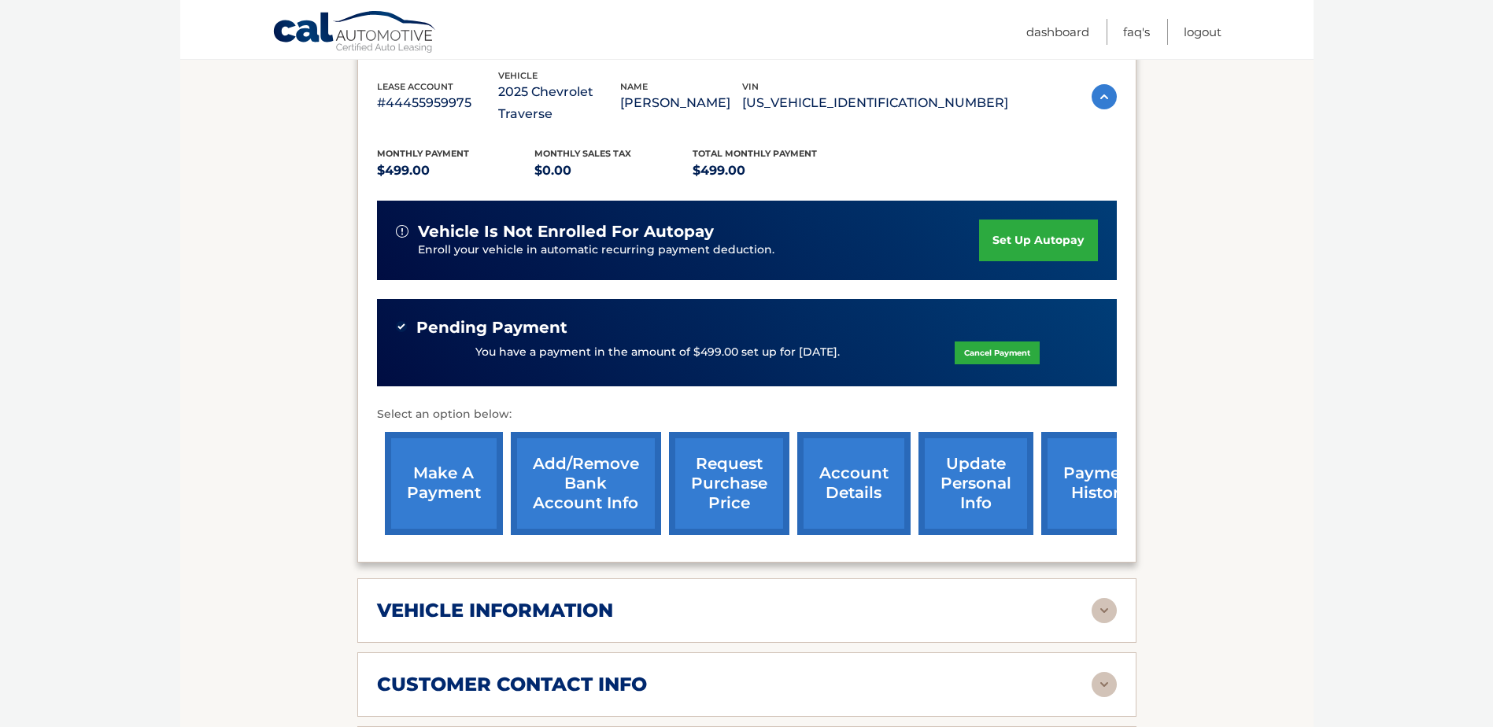
scroll to position [393, 0]
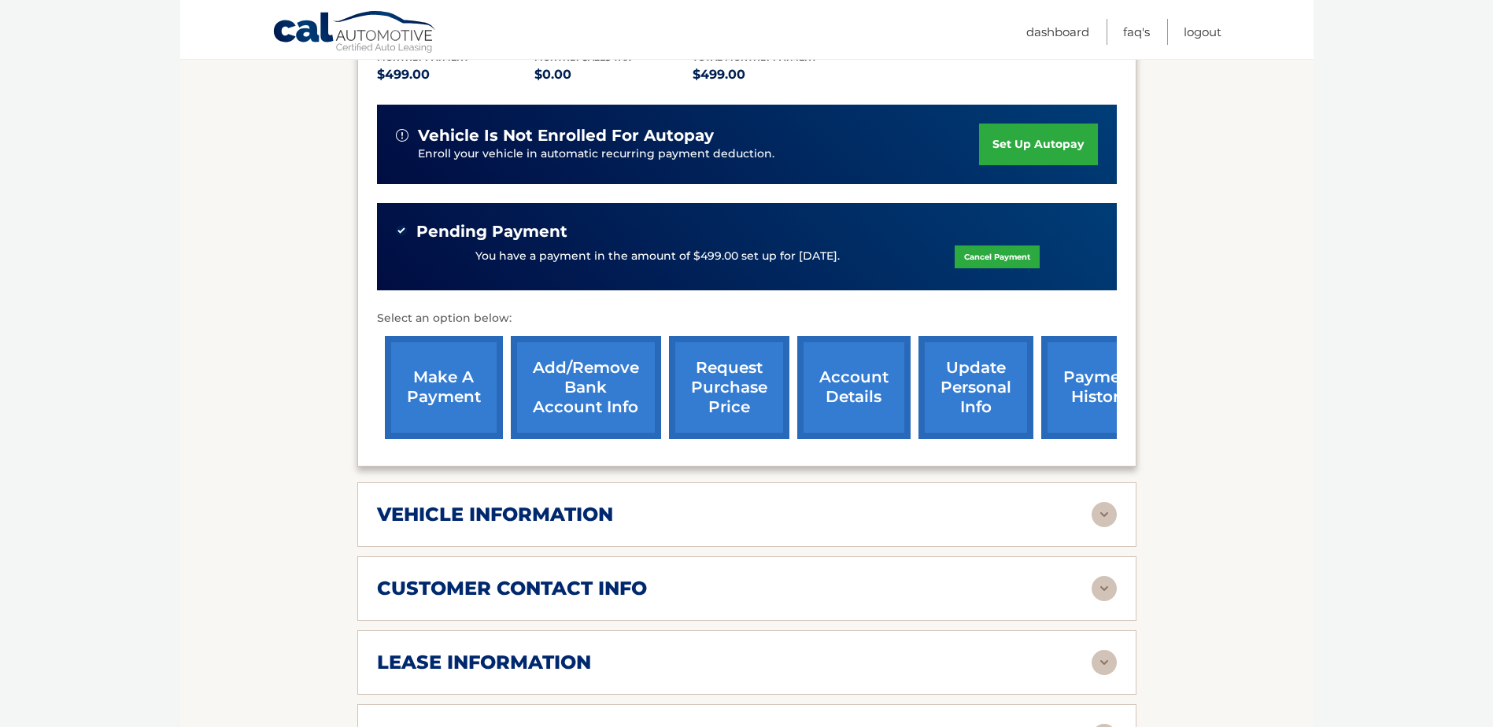
click at [1112, 502] on img at bounding box center [1103, 514] width 25 height 25
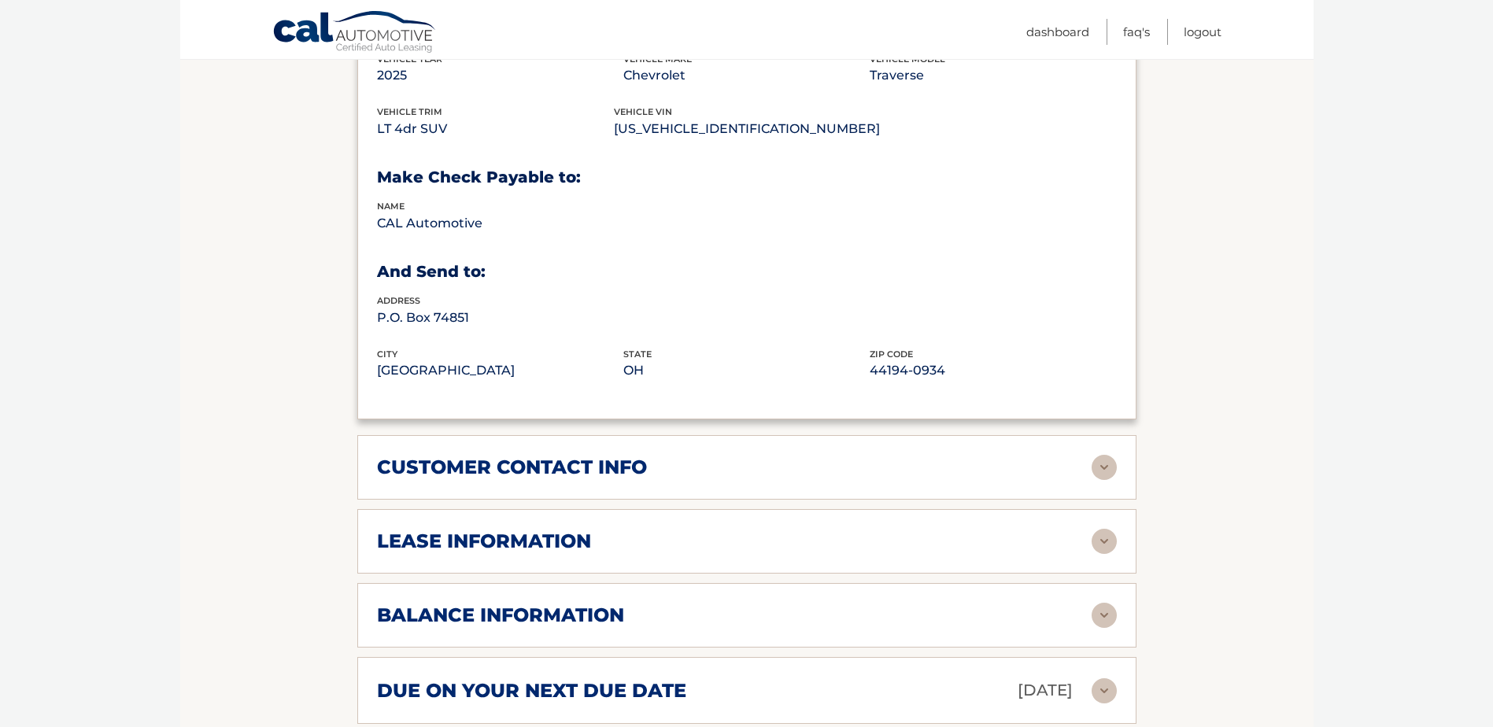
scroll to position [866, 0]
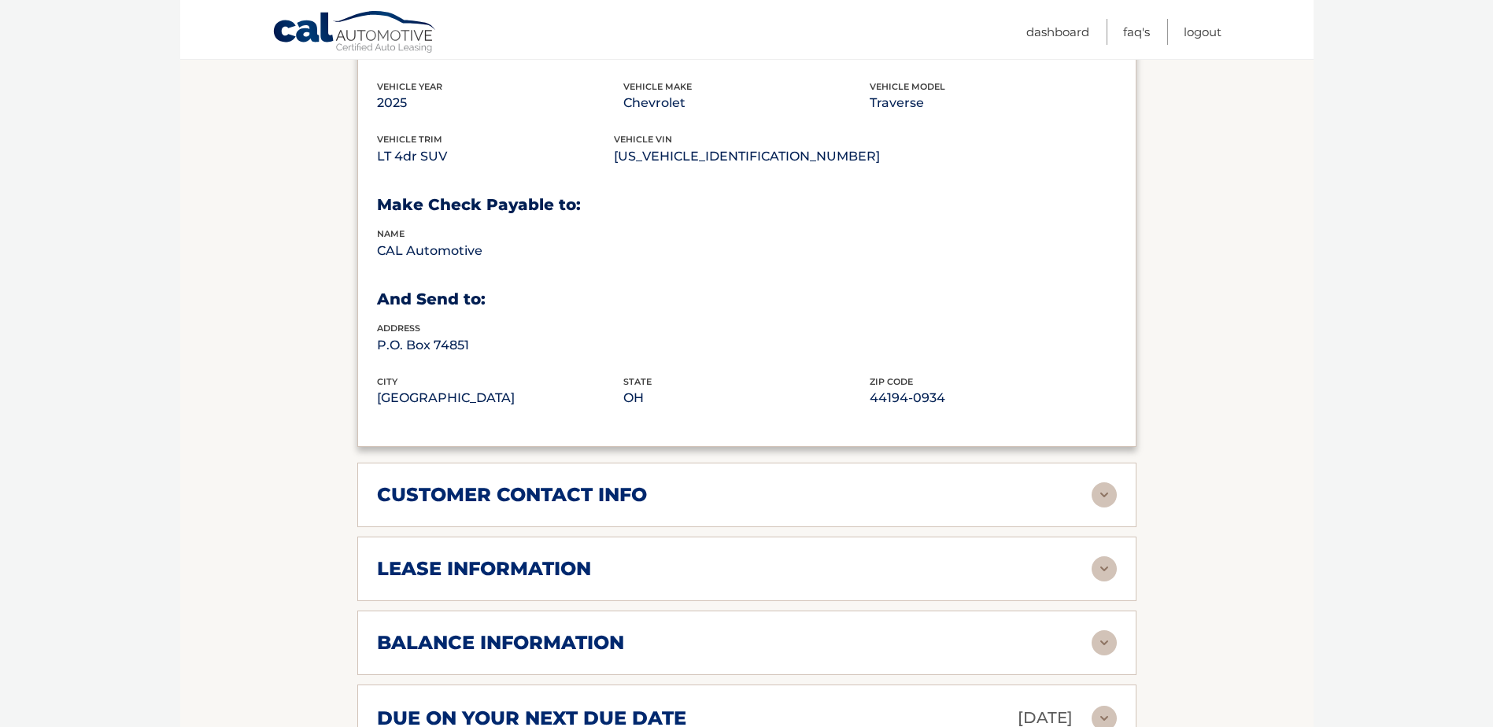
click at [1108, 482] on img at bounding box center [1103, 494] width 25 height 25
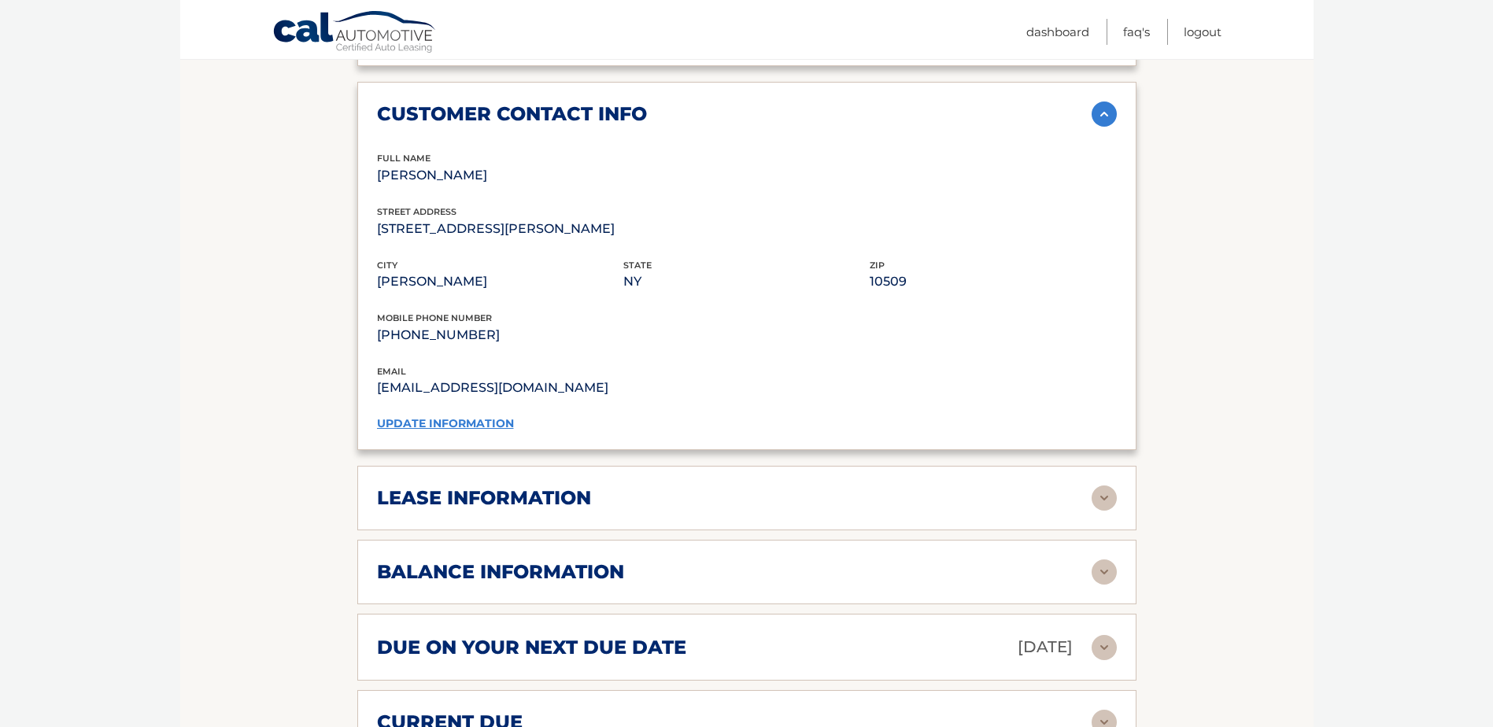
scroll to position [1259, 0]
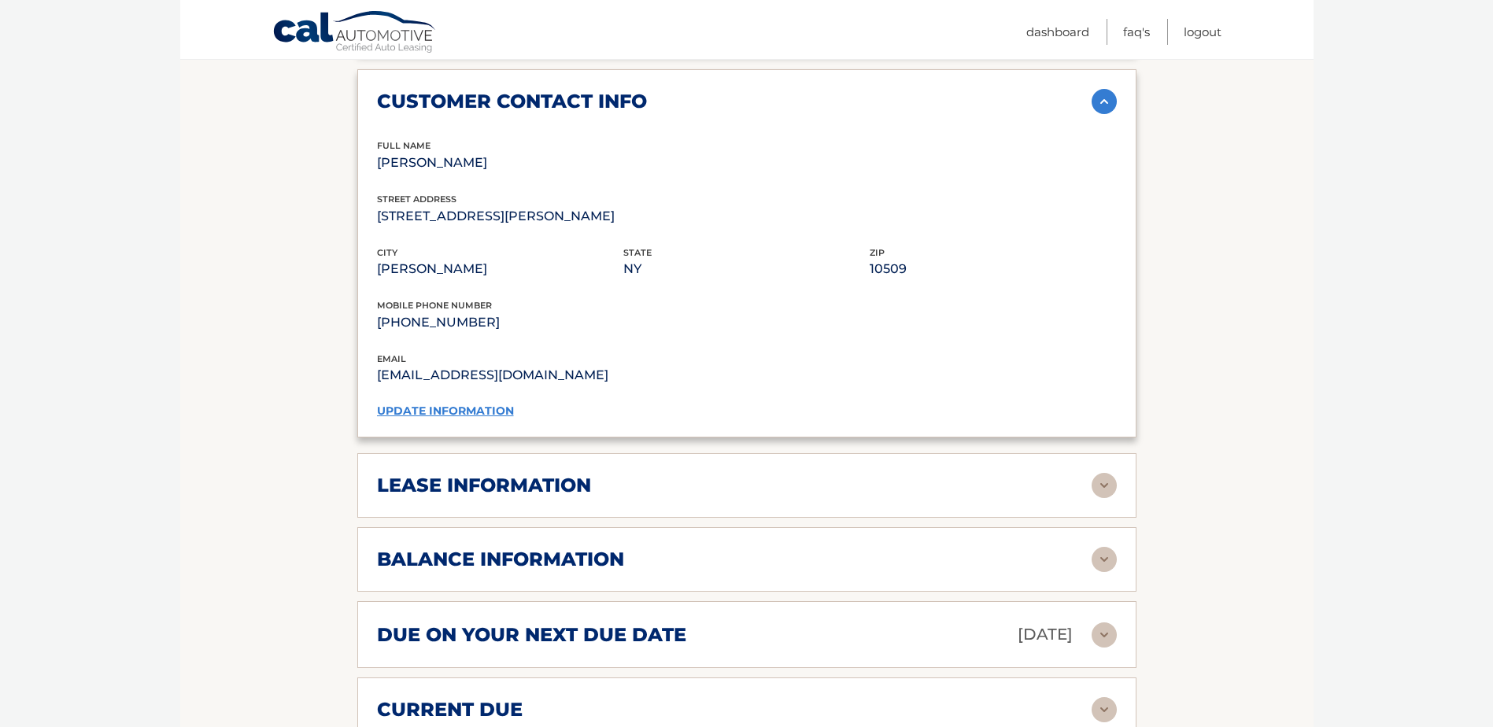
click at [1099, 473] on img at bounding box center [1103, 485] width 25 height 25
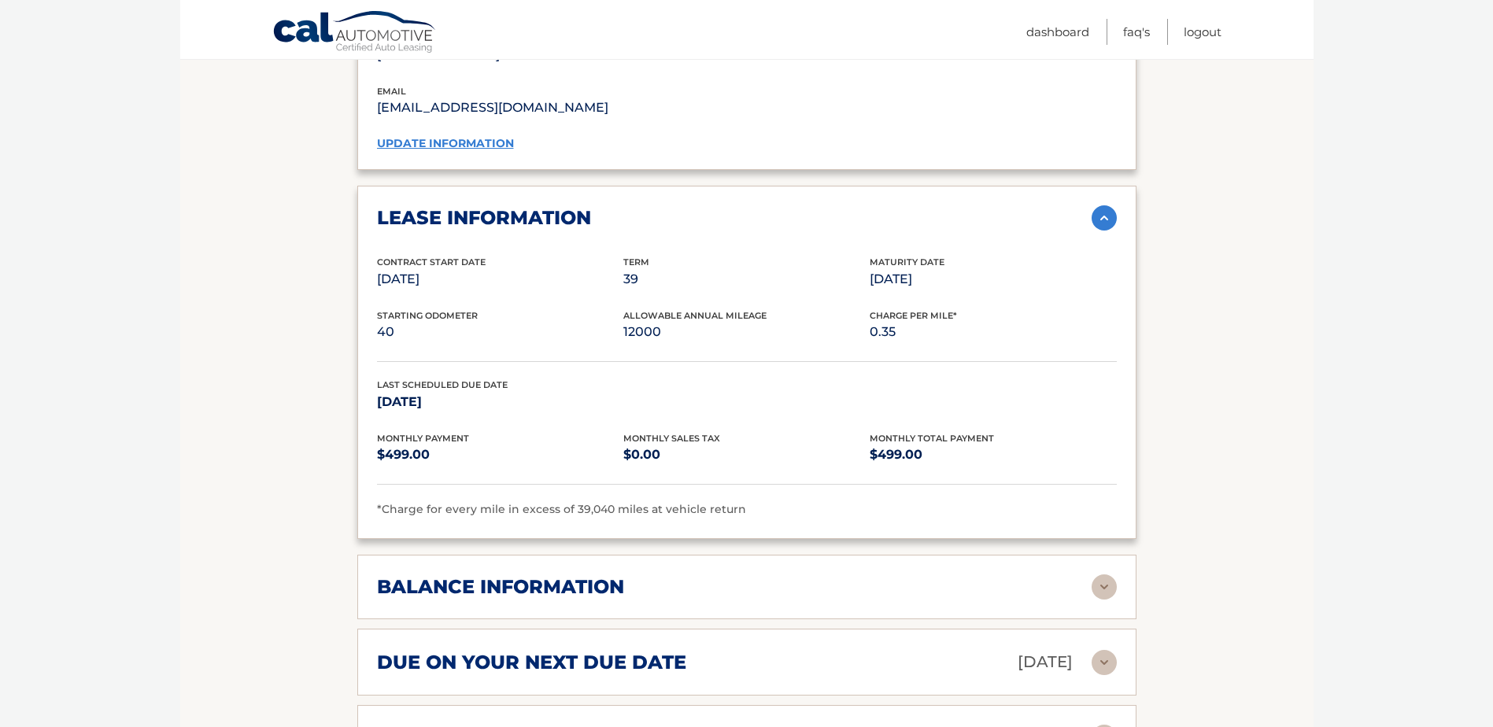
scroll to position [1574, 0]
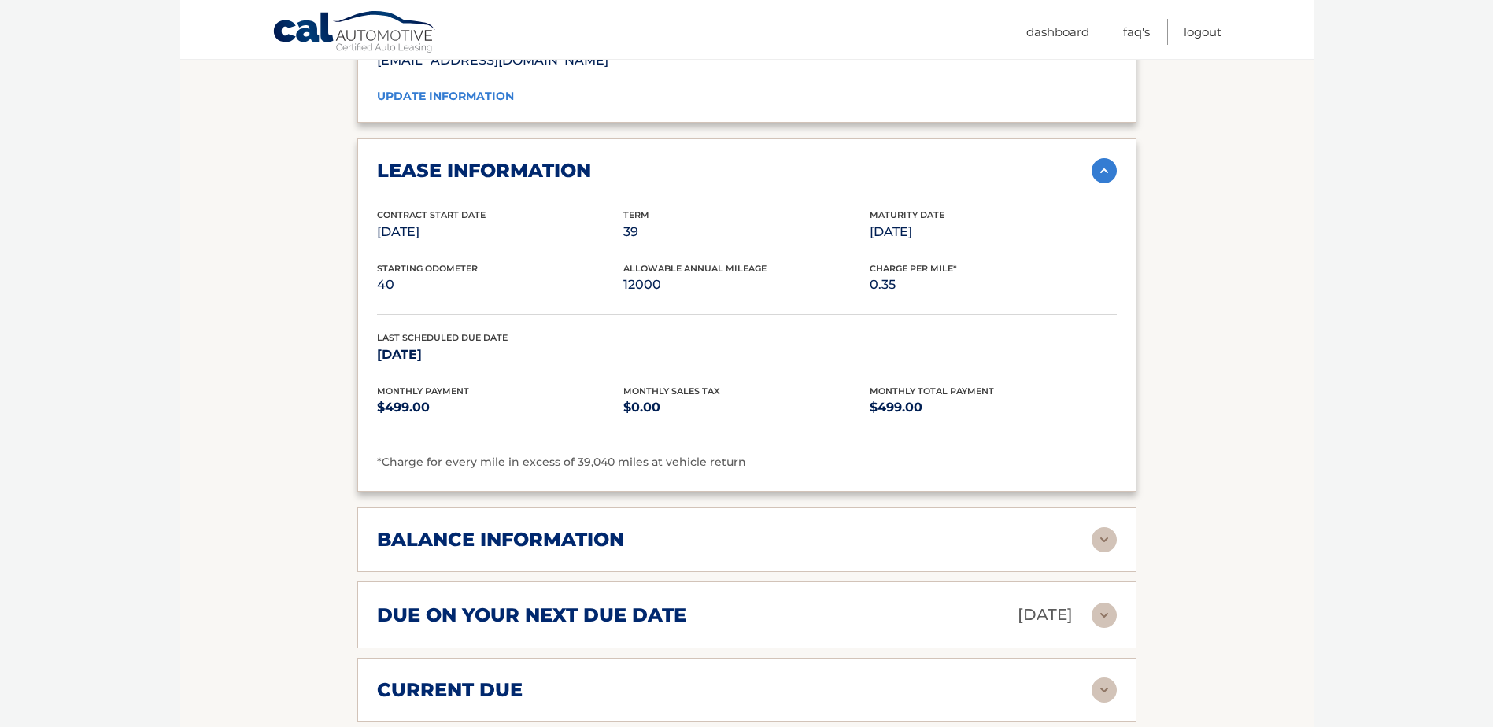
click at [1104, 527] on img at bounding box center [1103, 539] width 25 height 25
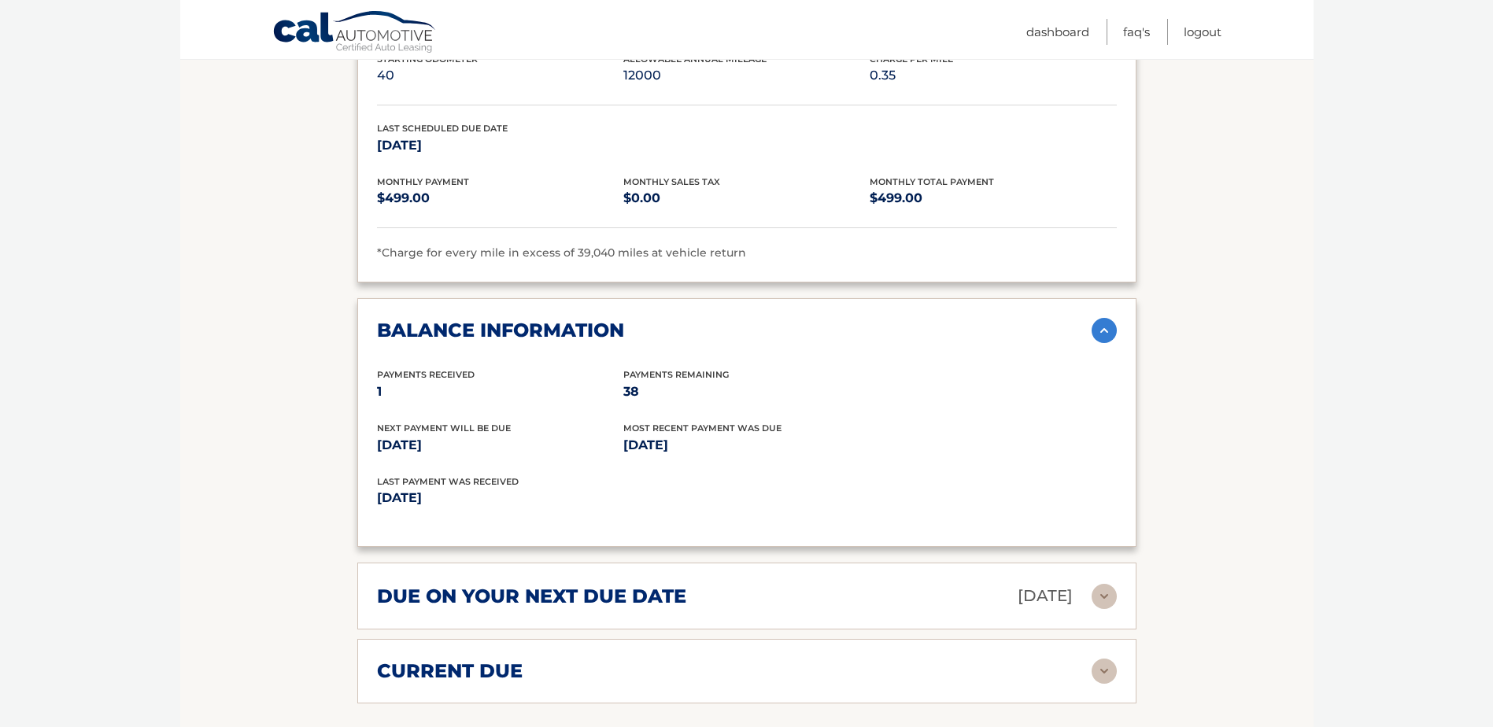
scroll to position [1810, 0]
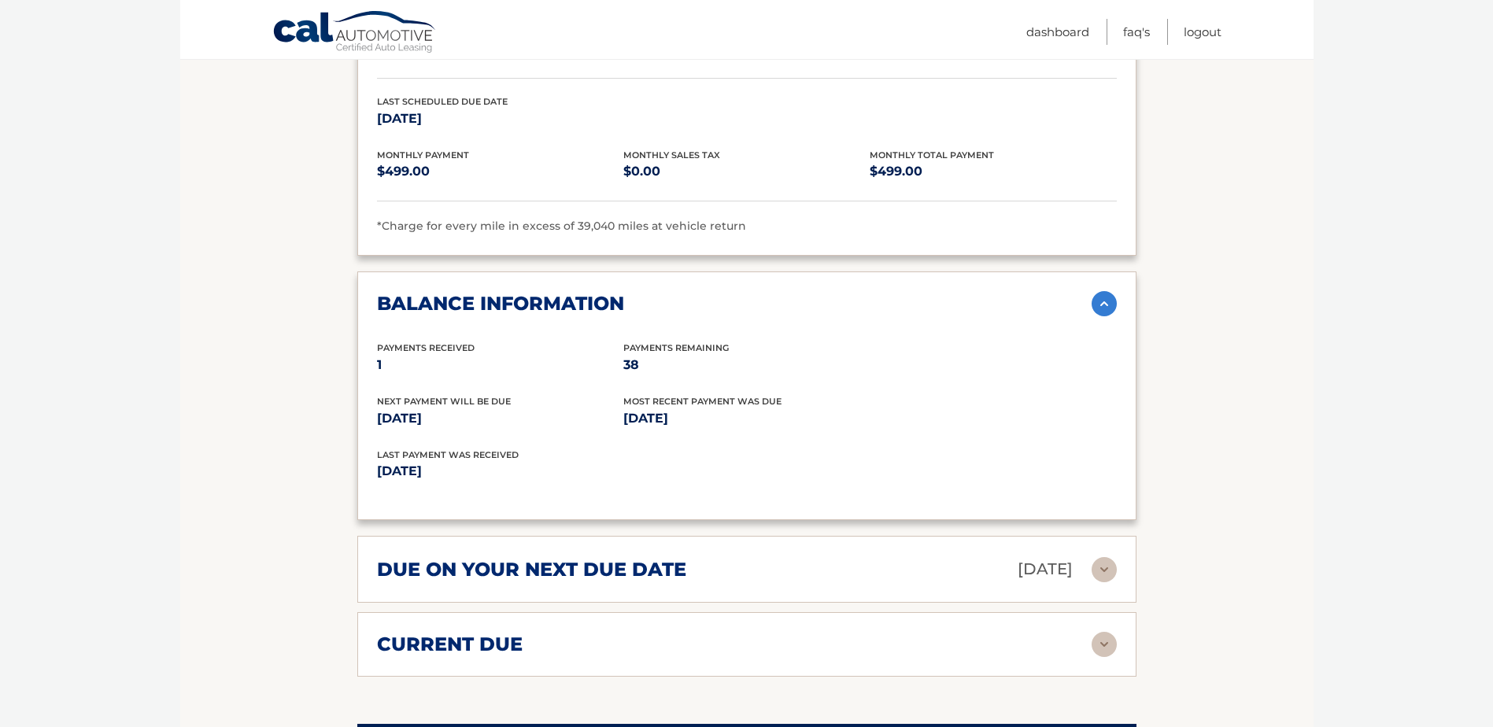
click at [1102, 557] on img at bounding box center [1103, 569] width 25 height 25
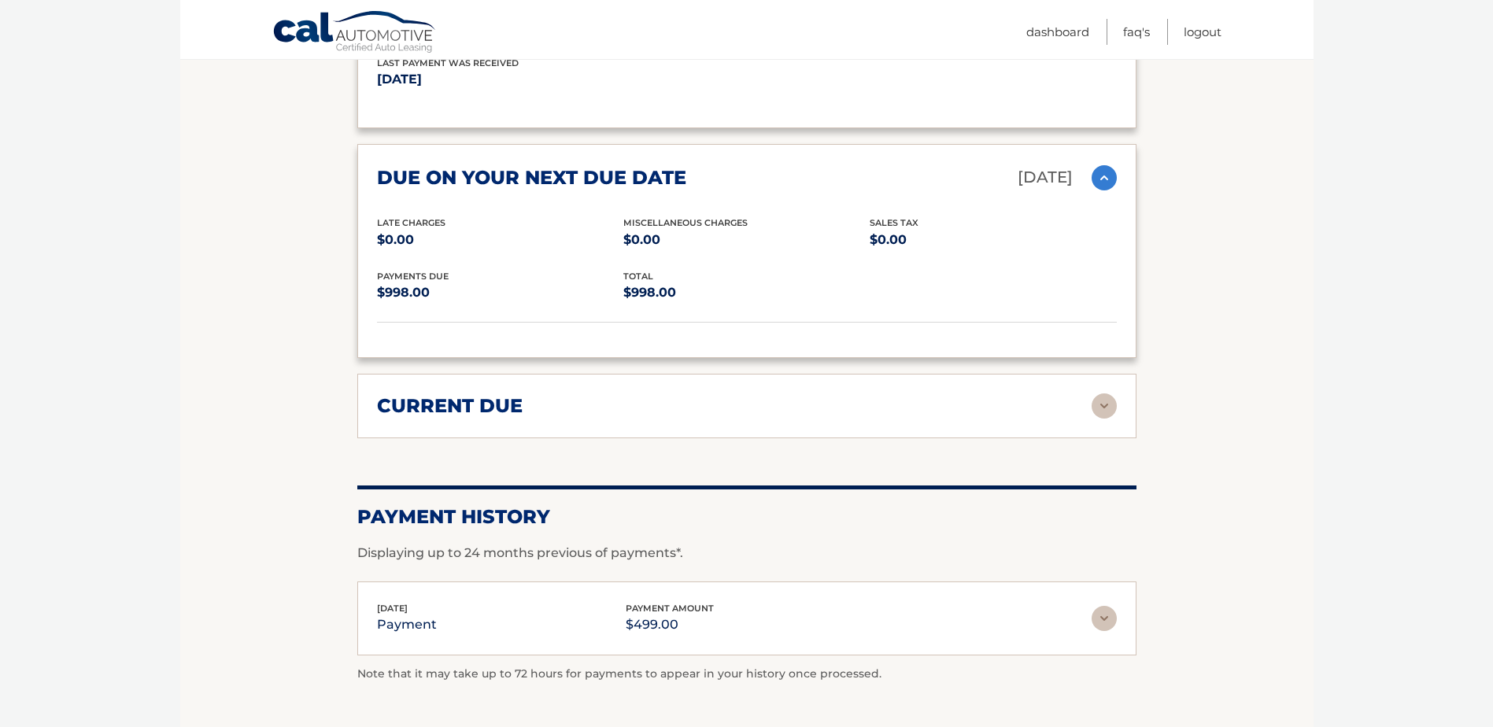
scroll to position [2203, 0]
click at [1104, 392] on img at bounding box center [1103, 404] width 25 height 25
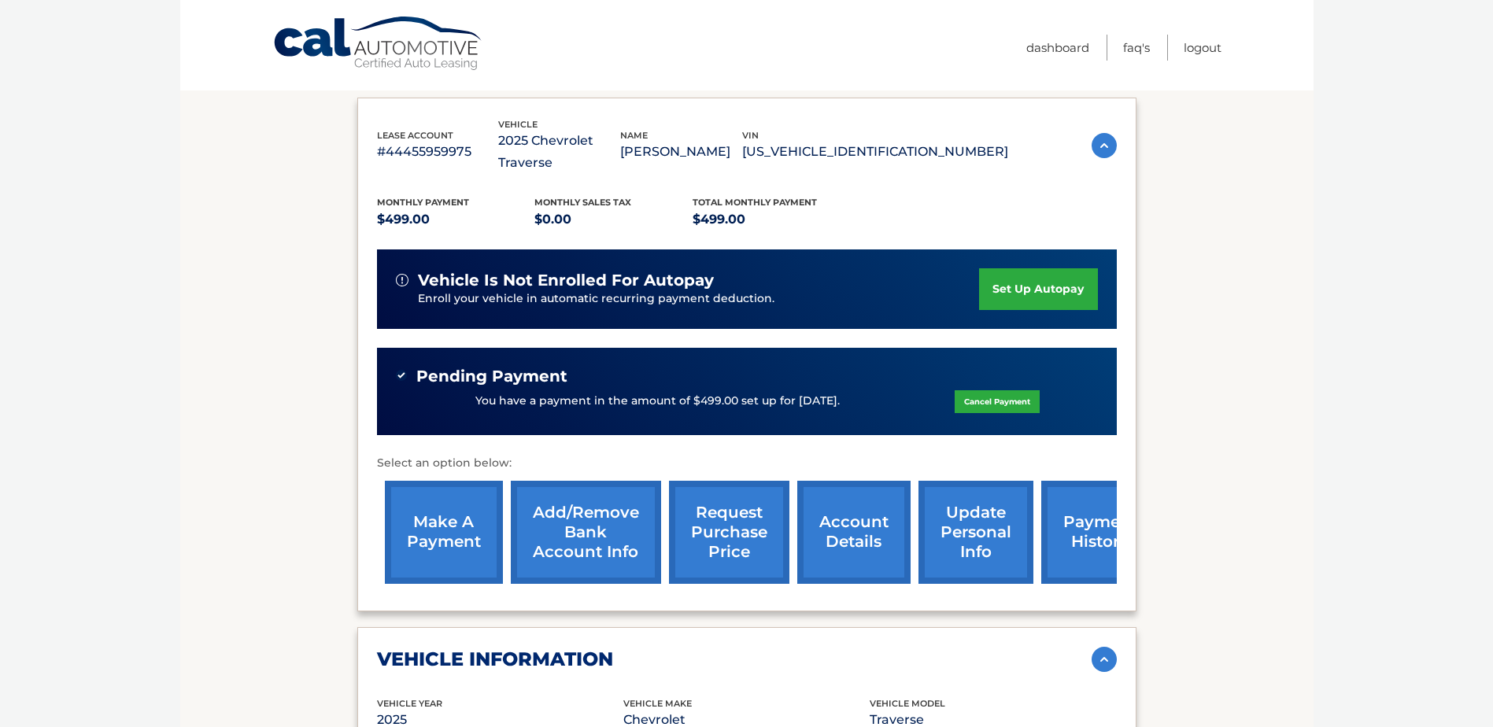
scroll to position [0, 0]
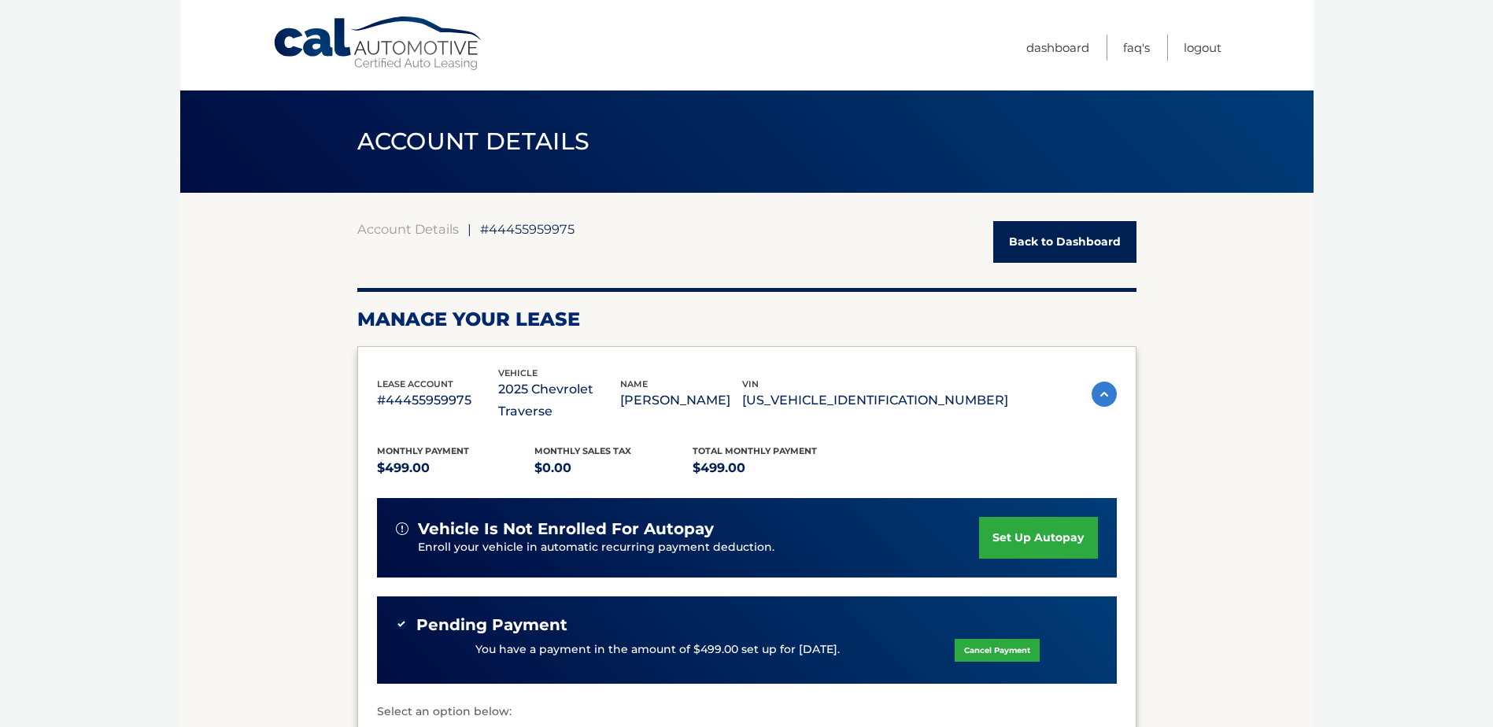
click at [1057, 245] on link "Back to Dashboard" at bounding box center [1064, 242] width 143 height 42
